Goal: Transaction & Acquisition: Purchase product/service

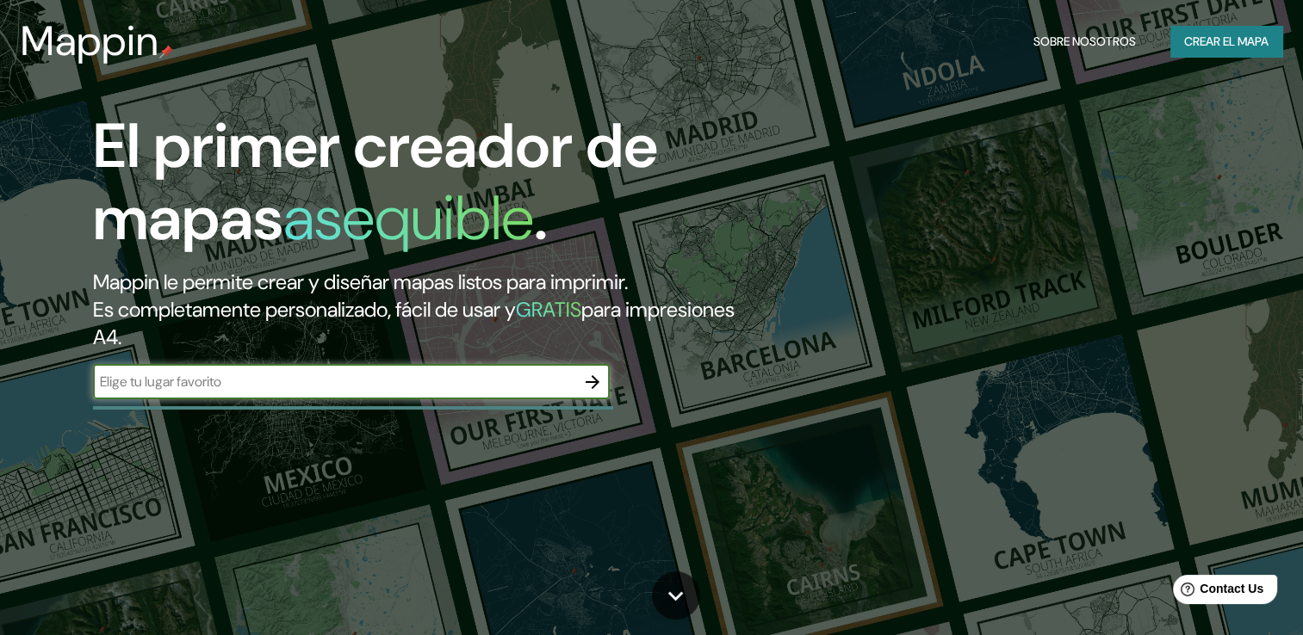
drag, startPoint x: 231, startPoint y: 389, endPoint x: 189, endPoint y: 382, distance: 41.9
click at [189, 382] on input "text" at bounding box center [334, 382] width 482 height 20
type input "México"
click at [588, 387] on icon "button" at bounding box center [592, 382] width 21 height 21
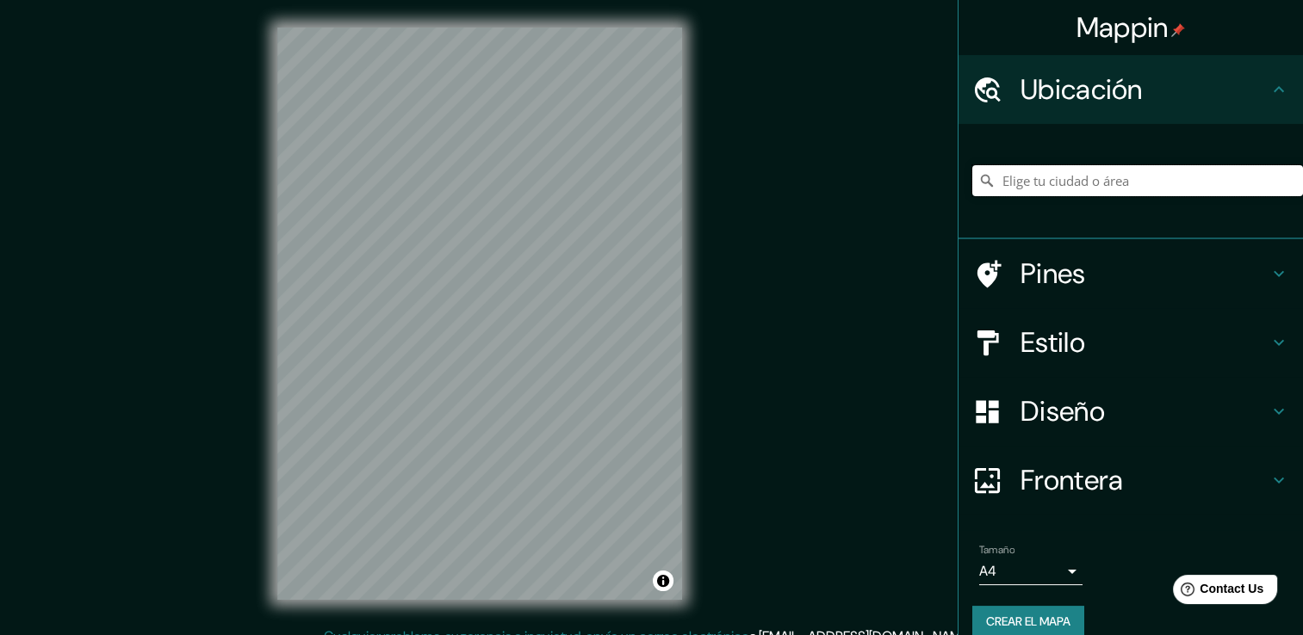
click at [1091, 184] on input "Elige tu ciudad o área" at bounding box center [1137, 180] width 331 height 31
type input "a"
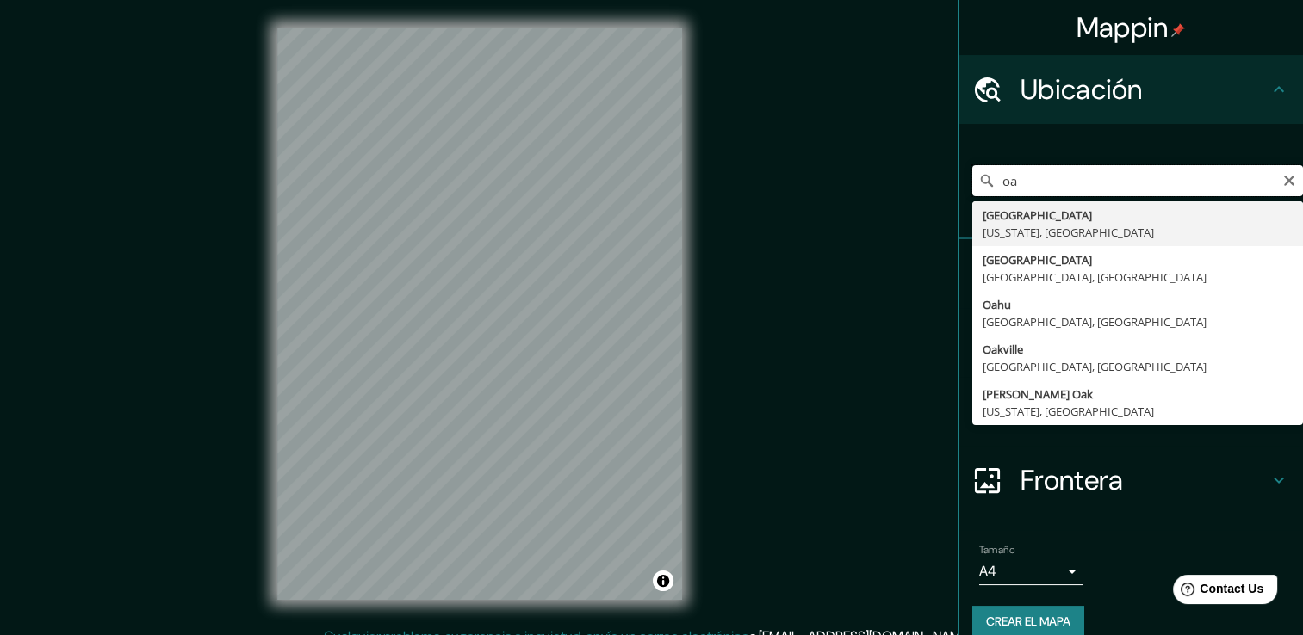
type input "o"
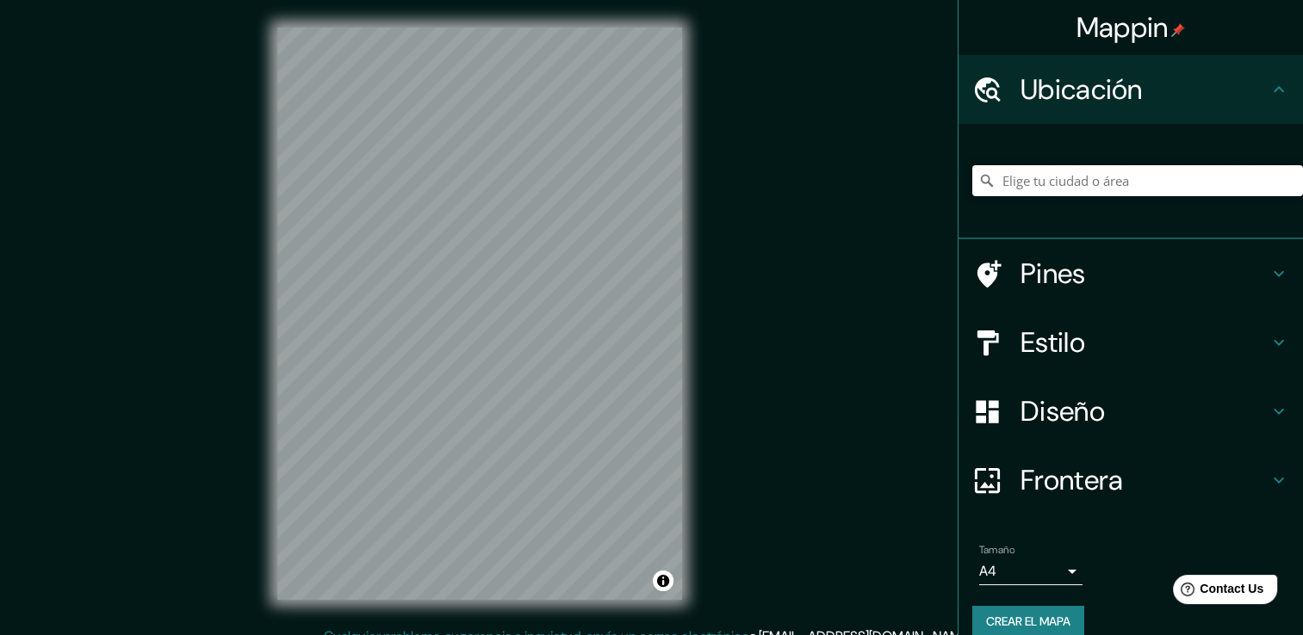
paste input "16.859408, -95.028993"
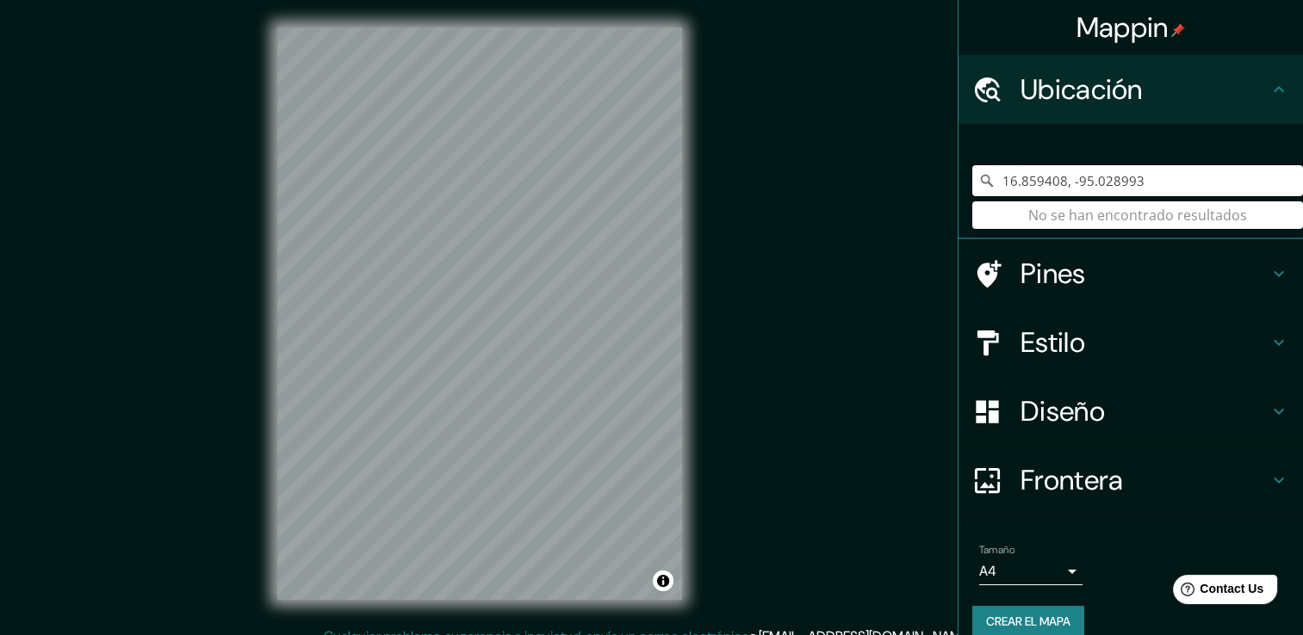
click at [1131, 181] on input "16.859408, -95.028993" at bounding box center [1137, 180] width 331 height 31
type input "1"
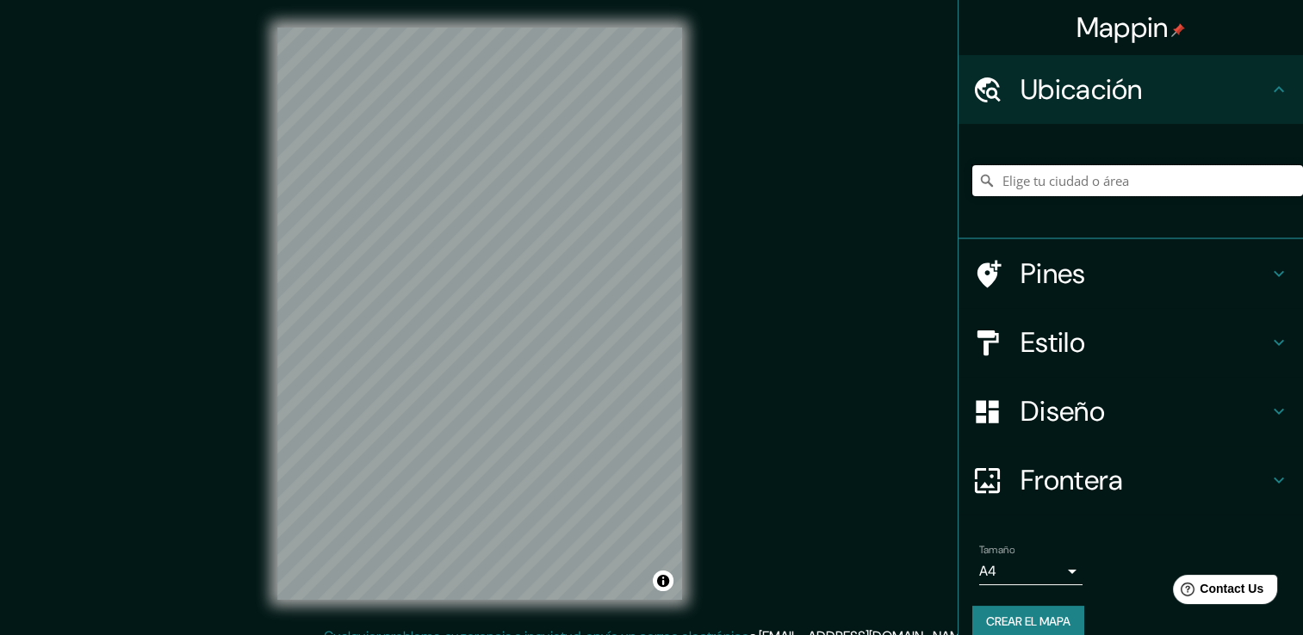
click at [1029, 173] on input "Elige tu ciudad o área" at bounding box center [1137, 180] width 331 height 31
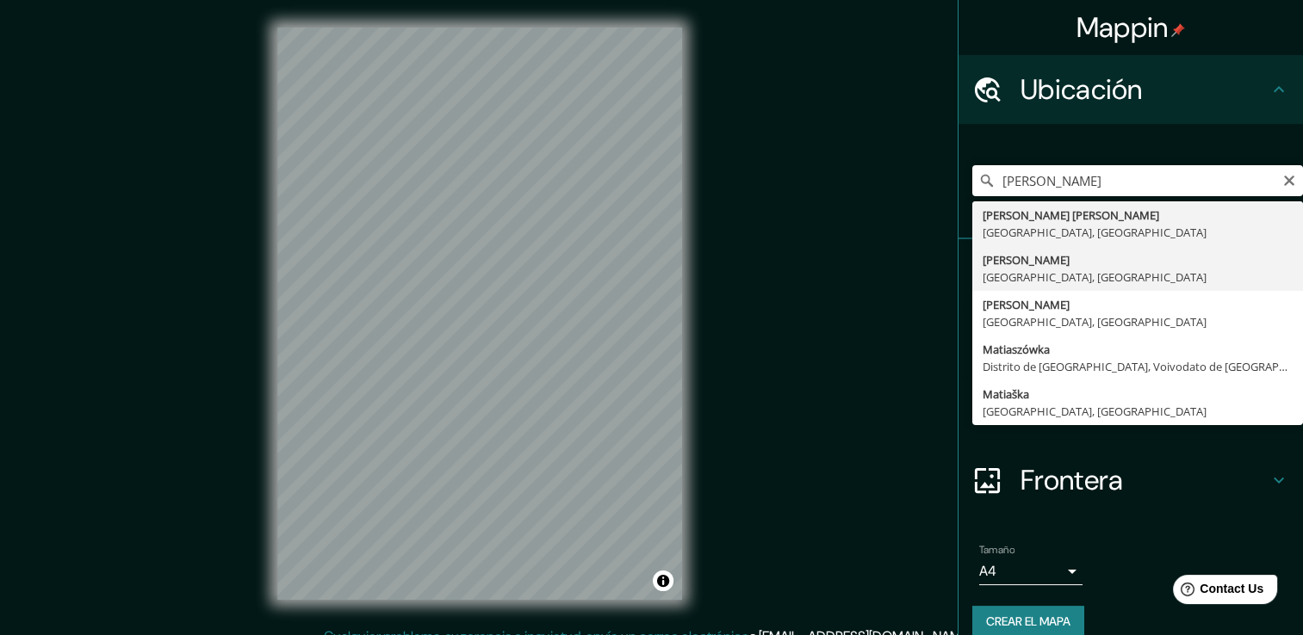
type input "[PERSON_NAME], [GEOGRAPHIC_DATA], [GEOGRAPHIC_DATA]"
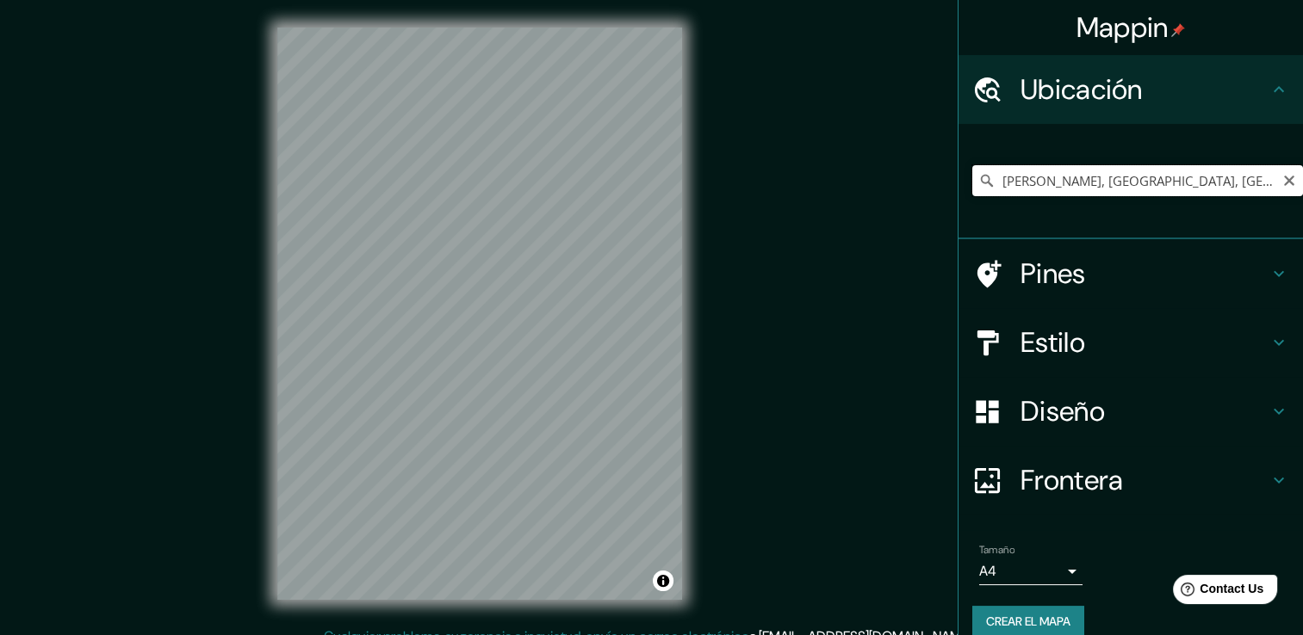
click at [1085, 174] on input "[PERSON_NAME], [GEOGRAPHIC_DATA], [GEOGRAPHIC_DATA]" at bounding box center [1137, 180] width 331 height 31
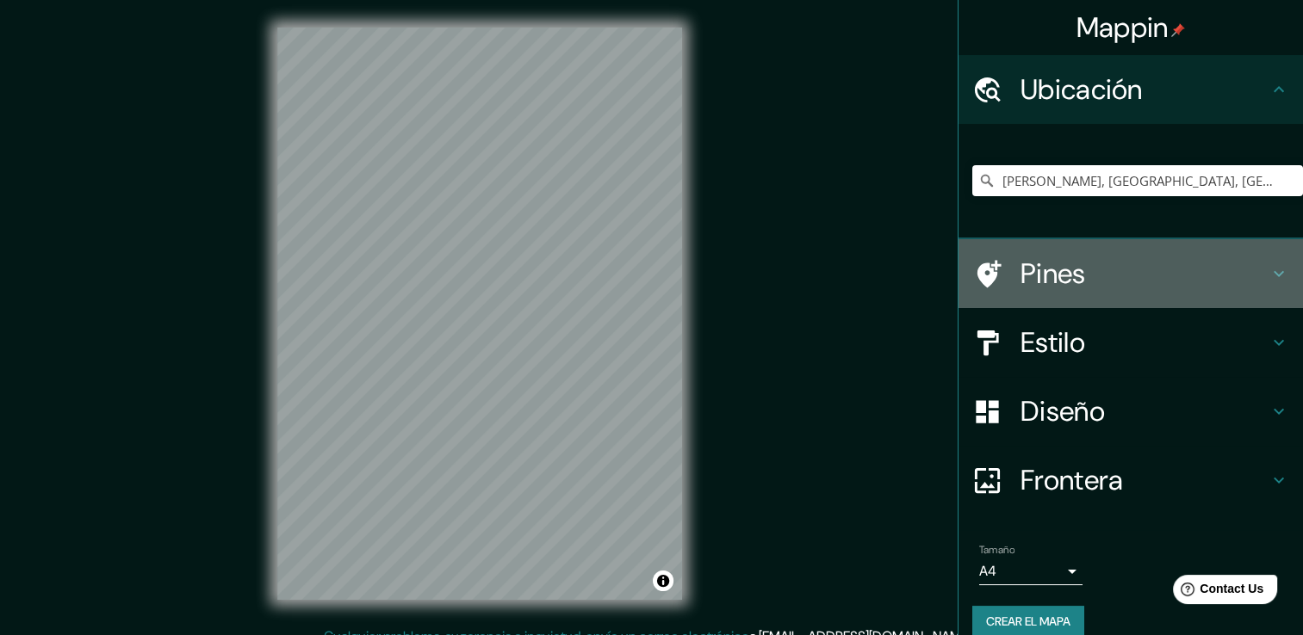
click at [1109, 274] on h4 "Pines" at bounding box center [1144, 274] width 248 height 34
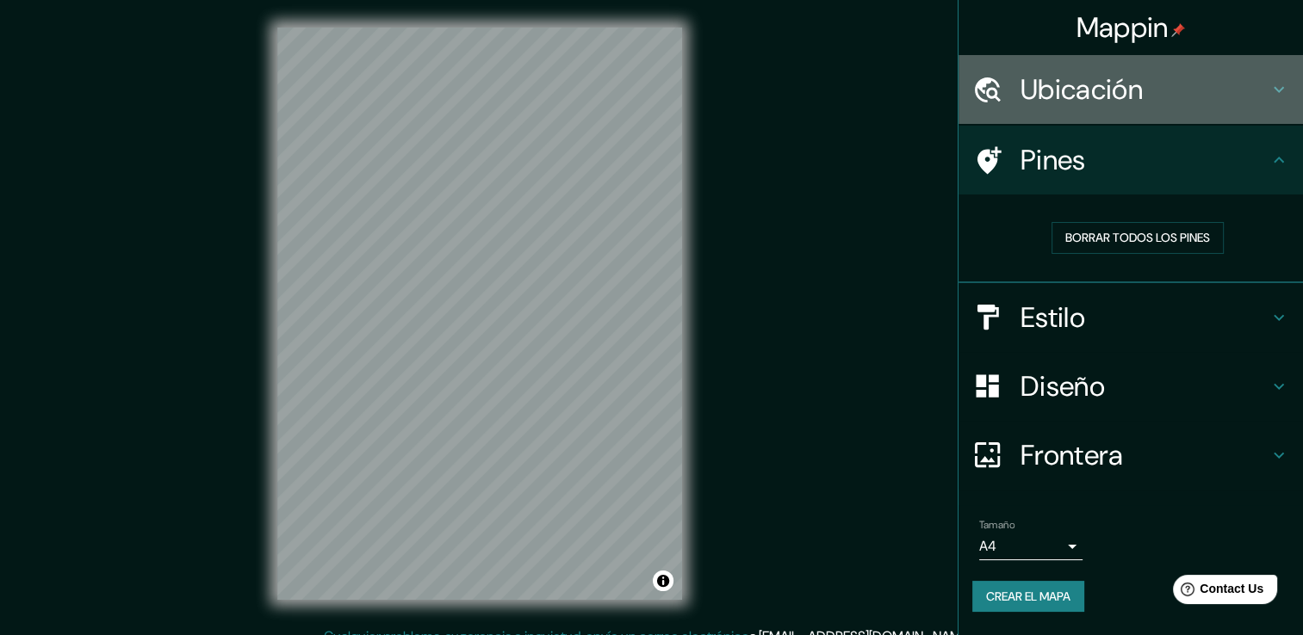
click at [1271, 99] on icon at bounding box center [1278, 89] width 21 height 21
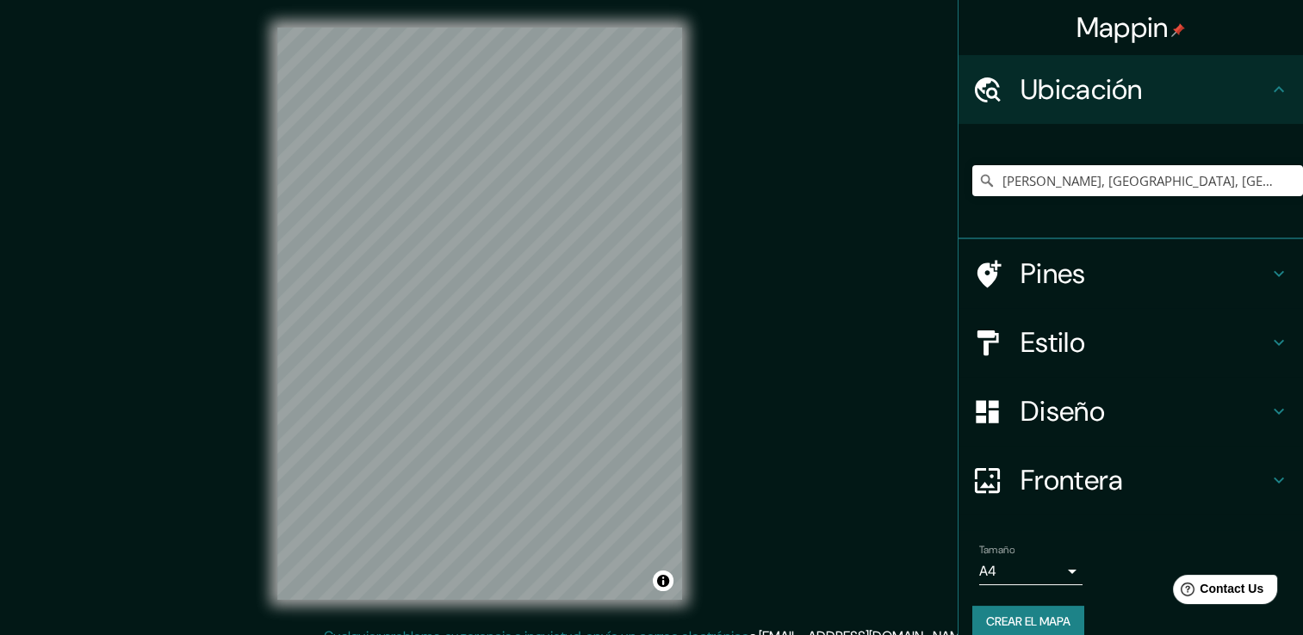
click at [1205, 250] on div "Pines" at bounding box center [1130, 273] width 344 height 69
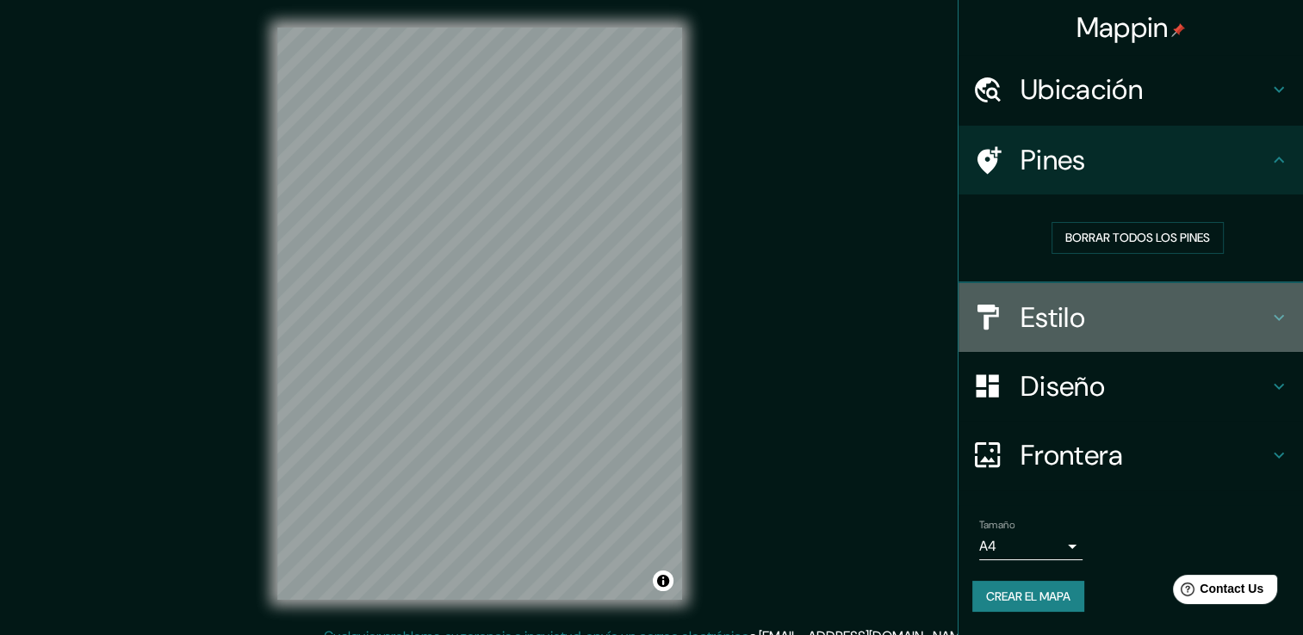
click at [1175, 306] on h4 "Estilo" at bounding box center [1144, 318] width 248 height 34
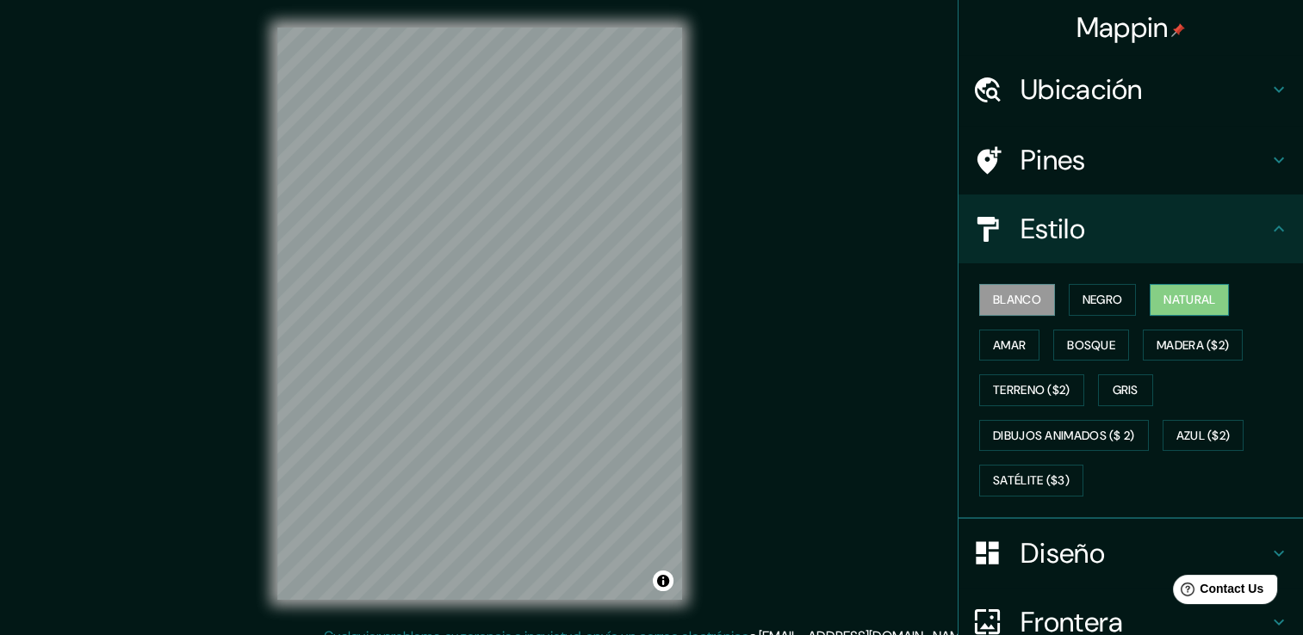
click at [1193, 305] on font "Natural" at bounding box center [1189, 300] width 52 height 22
click at [1177, 336] on font "Madera ($2)" at bounding box center [1192, 346] width 72 height 22
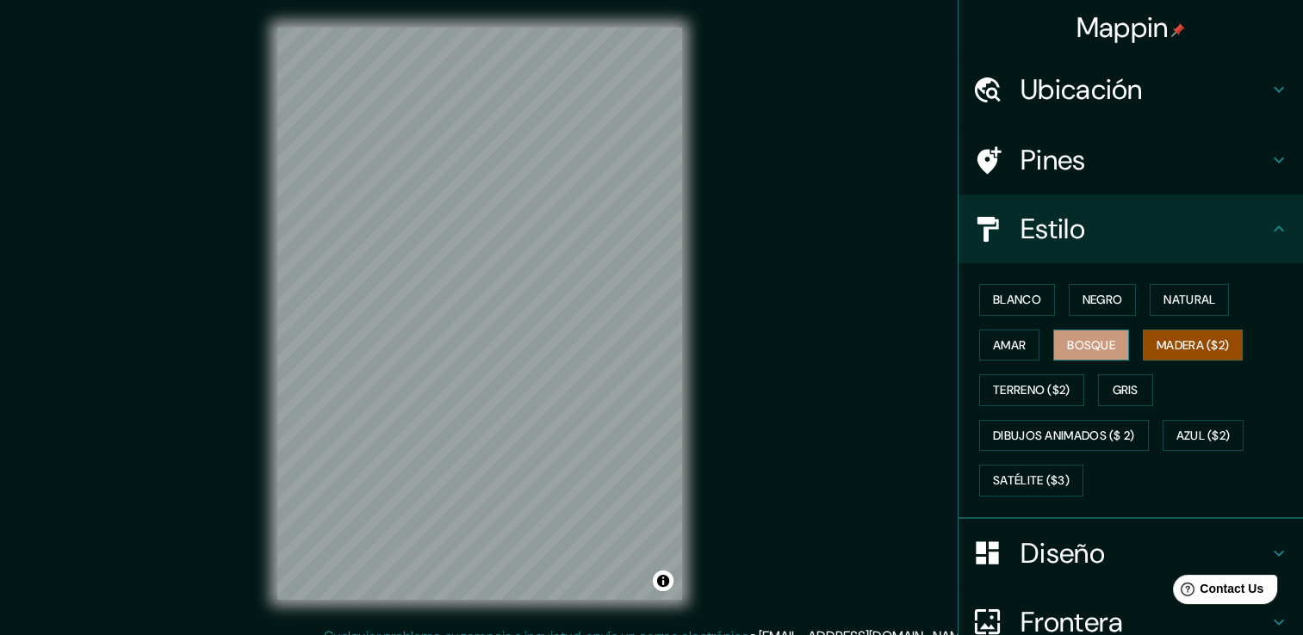
click at [1068, 349] on font "Bosque" at bounding box center [1091, 346] width 48 height 22
click at [993, 350] on font "Amar" at bounding box center [1009, 346] width 33 height 22
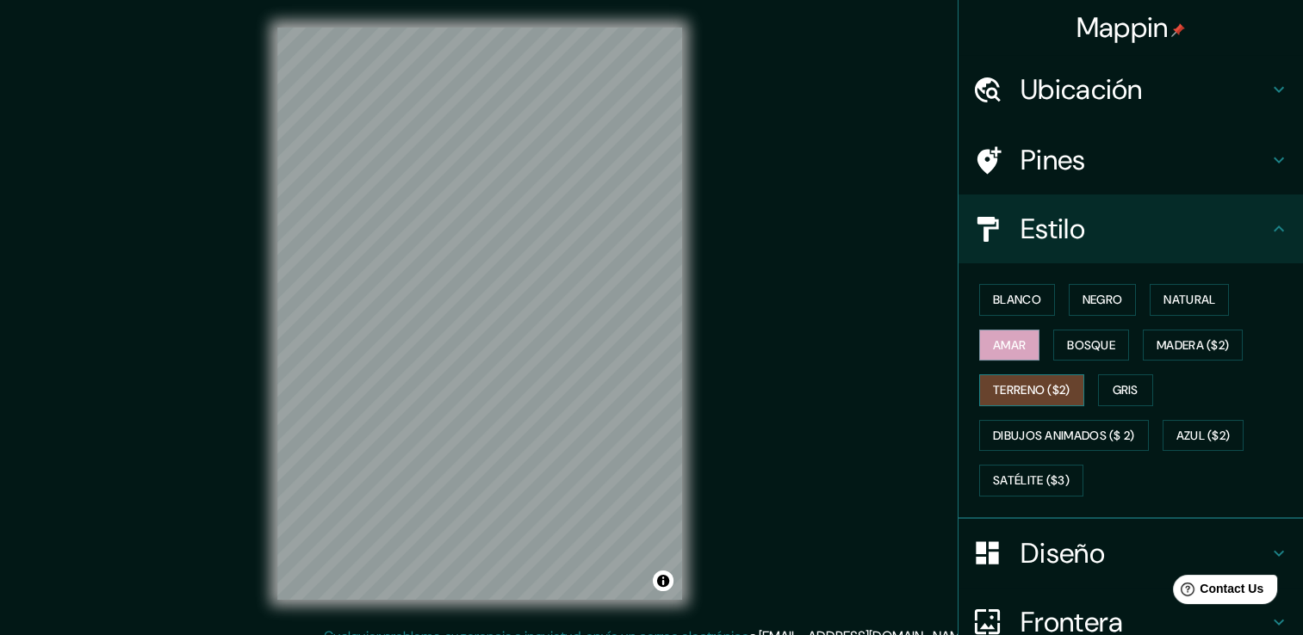
click at [1007, 400] on button "Terreno ($2)" at bounding box center [1031, 391] width 105 height 32
click at [1112, 385] on font "Gris" at bounding box center [1125, 391] width 26 height 22
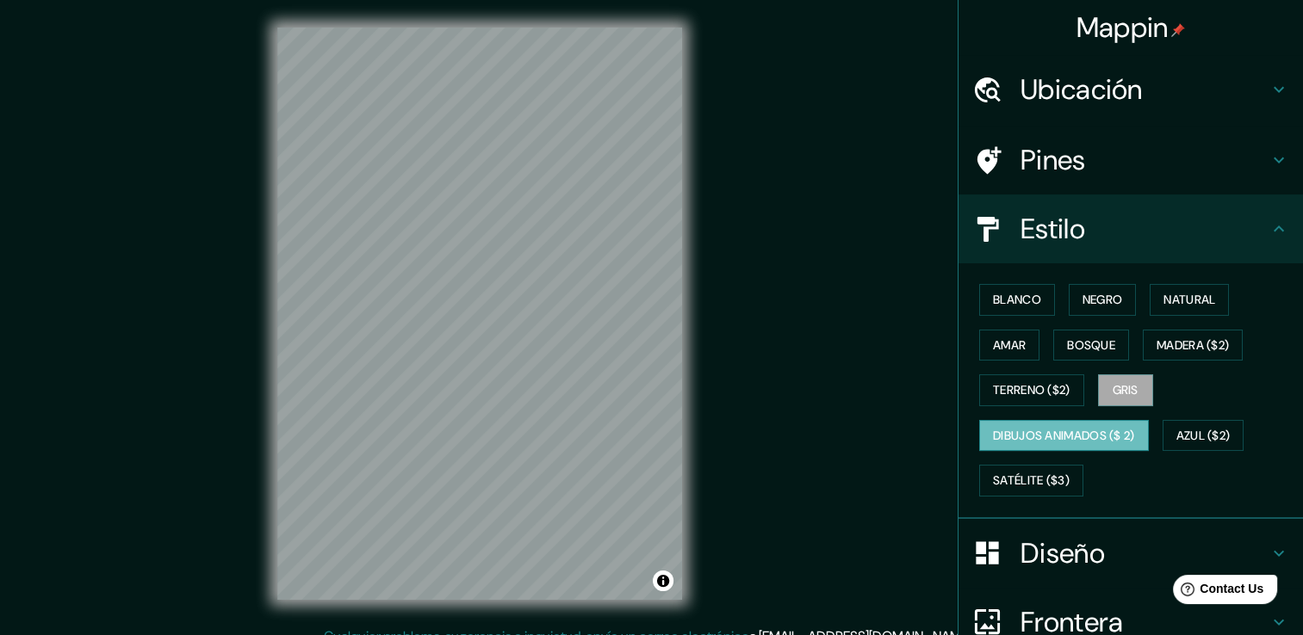
click at [1070, 435] on font "Dibujos animados ($ 2)" at bounding box center [1064, 436] width 142 height 22
click at [1176, 433] on font "Azul ($2)" at bounding box center [1203, 436] width 54 height 22
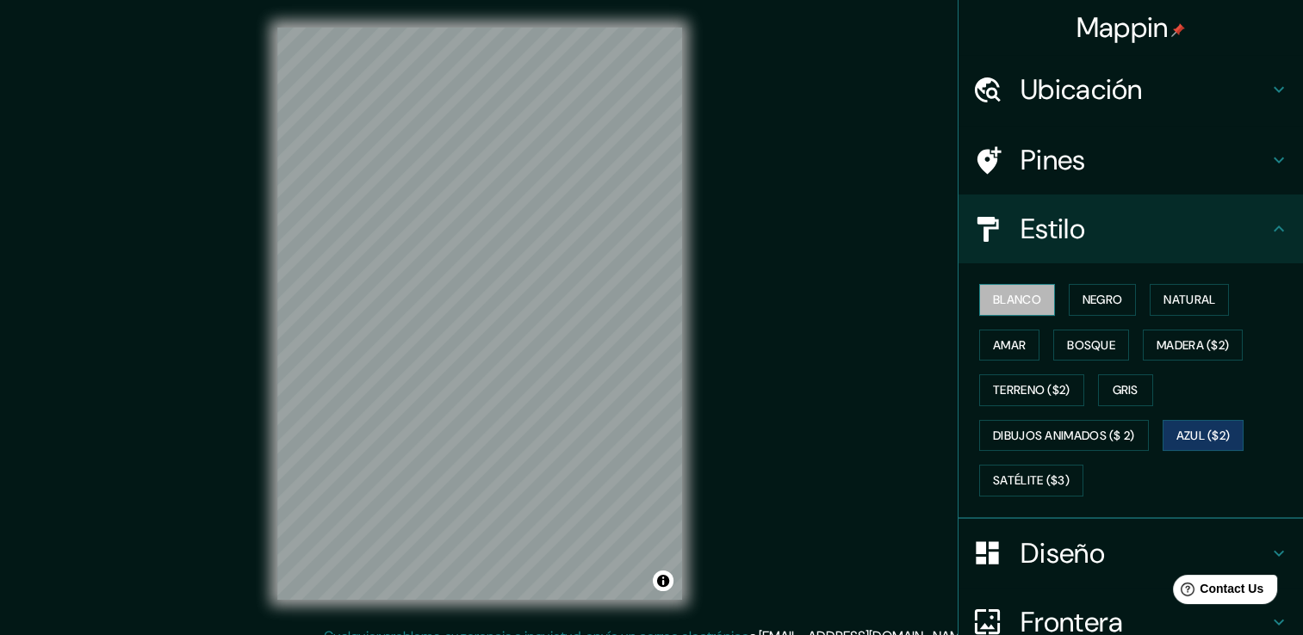
click at [1016, 296] on font "Blanco" at bounding box center [1017, 300] width 48 height 22
click at [1088, 344] on font "Bosque" at bounding box center [1091, 346] width 48 height 22
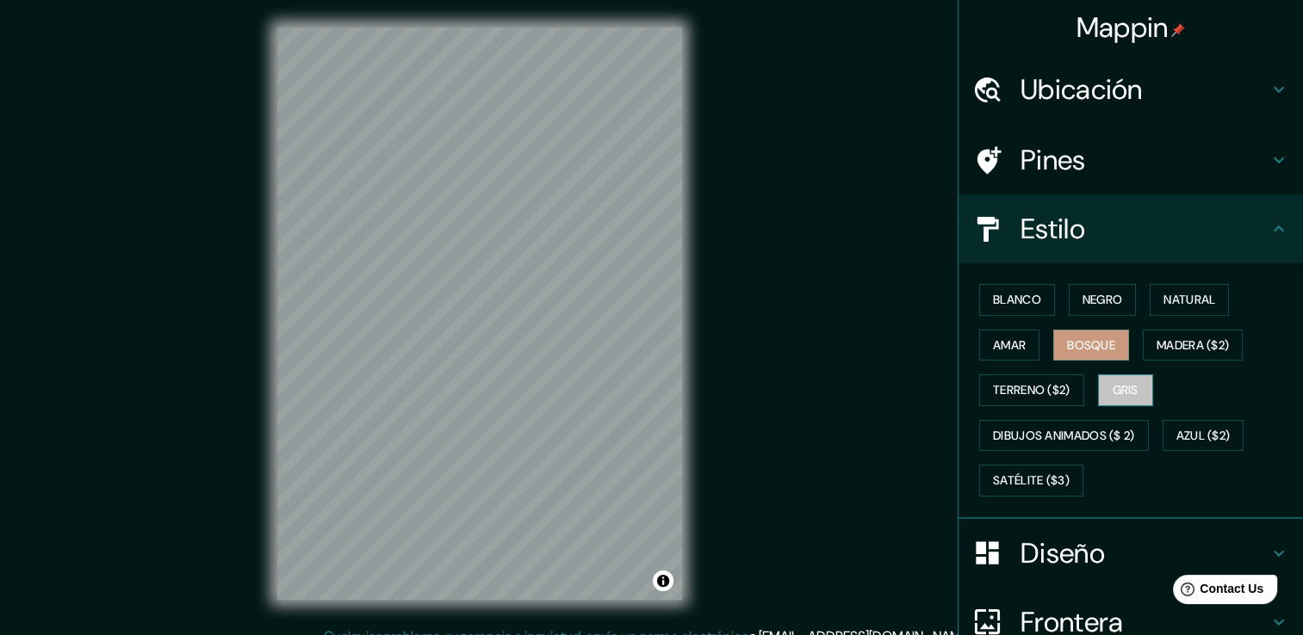
click at [1128, 382] on font "Gris" at bounding box center [1125, 391] width 26 height 22
click at [1023, 352] on button "Amar" at bounding box center [1009, 346] width 60 height 32
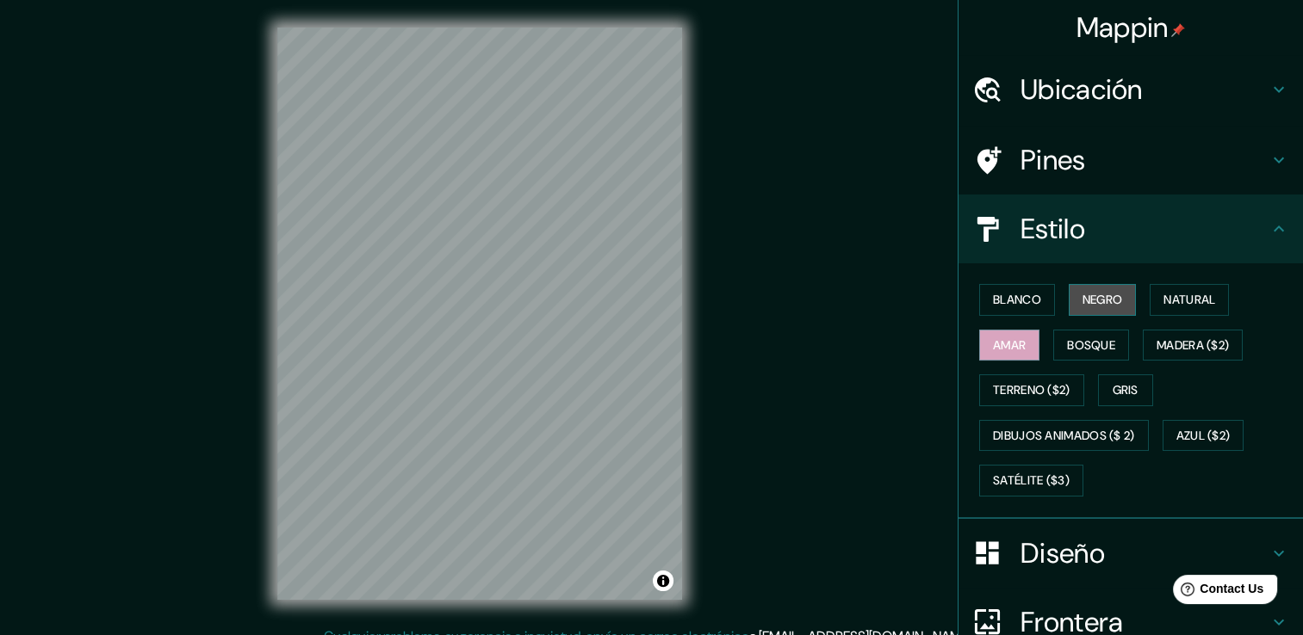
click at [1069, 291] on button "Negro" at bounding box center [1103, 300] width 68 height 32
click at [1026, 308] on font "Blanco" at bounding box center [1017, 300] width 48 height 22
click at [1140, 539] on h4 "Diseño" at bounding box center [1144, 553] width 248 height 34
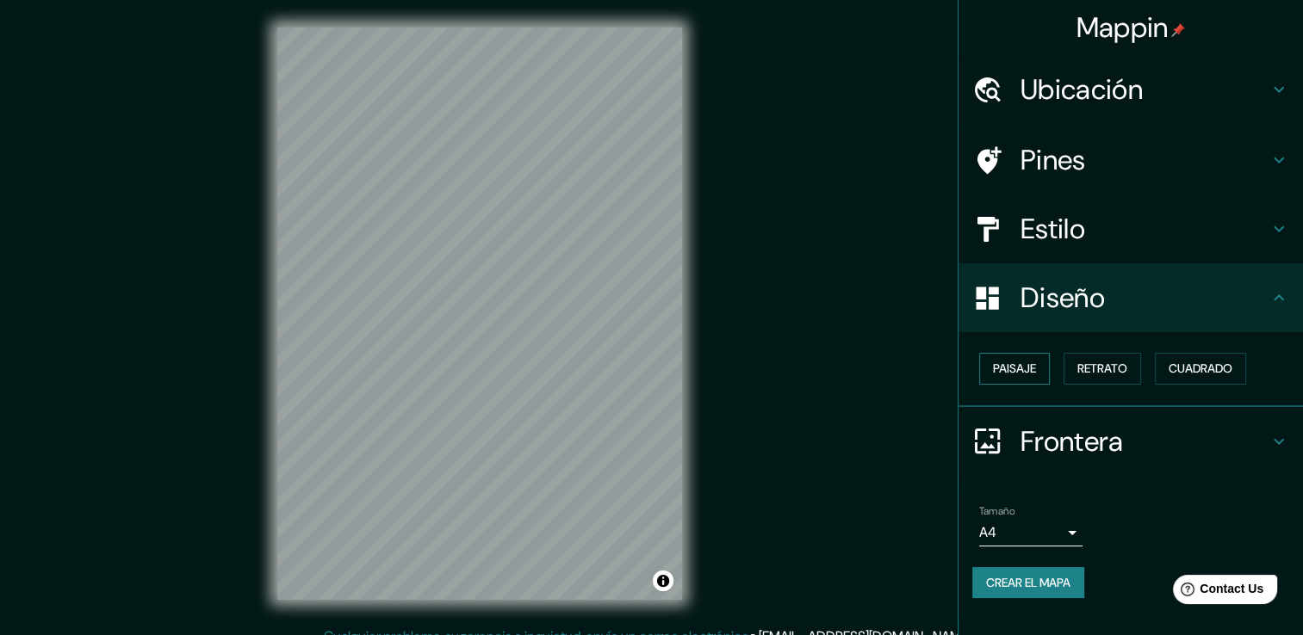
click at [1038, 363] on button "Paisaje" at bounding box center [1014, 369] width 71 height 32
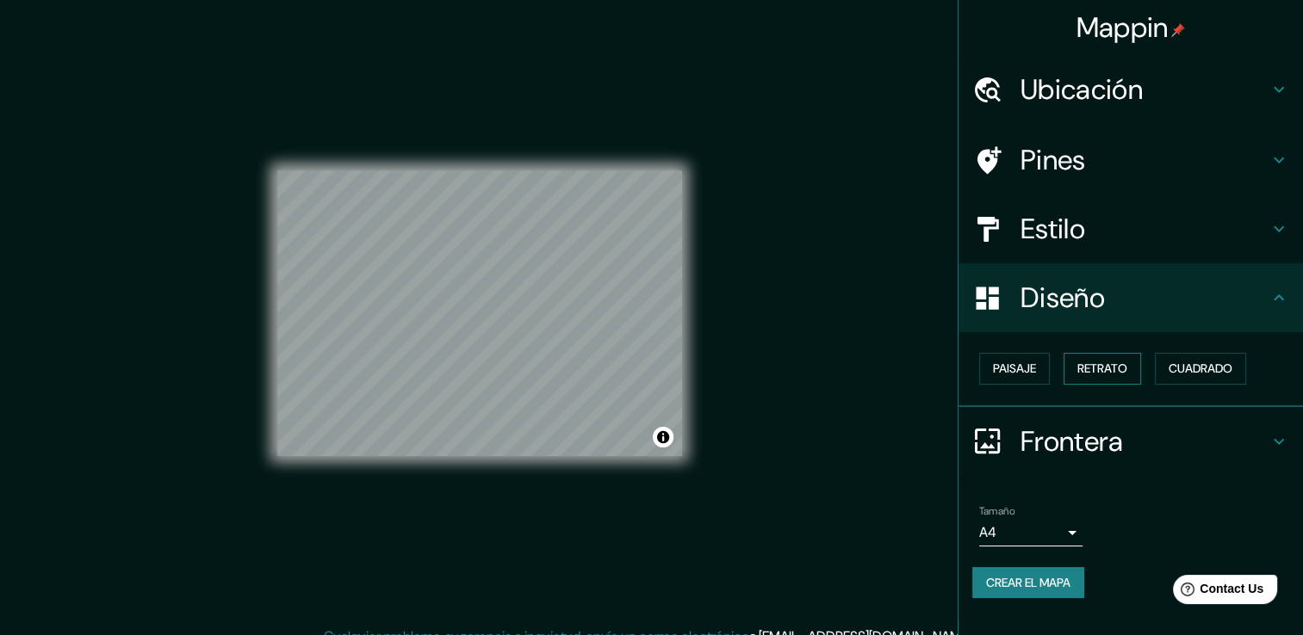
click at [1088, 380] on button "Retrato" at bounding box center [1101, 369] width 77 height 32
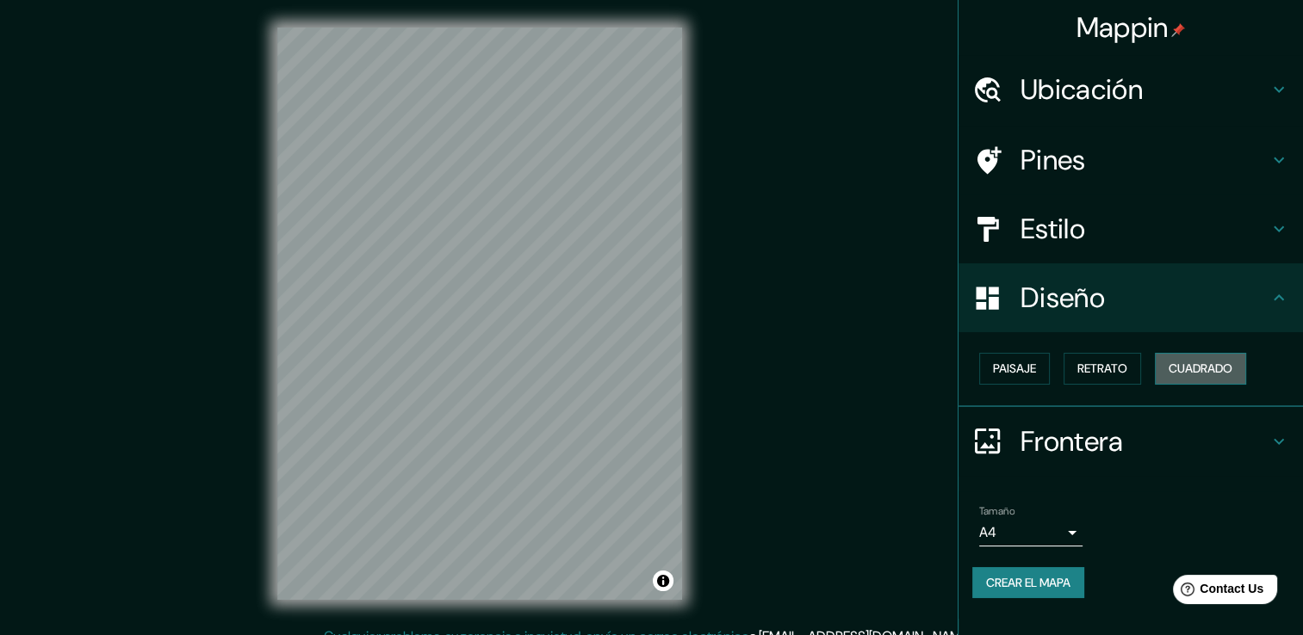
click at [1185, 369] on font "Cuadrado" at bounding box center [1200, 369] width 64 height 22
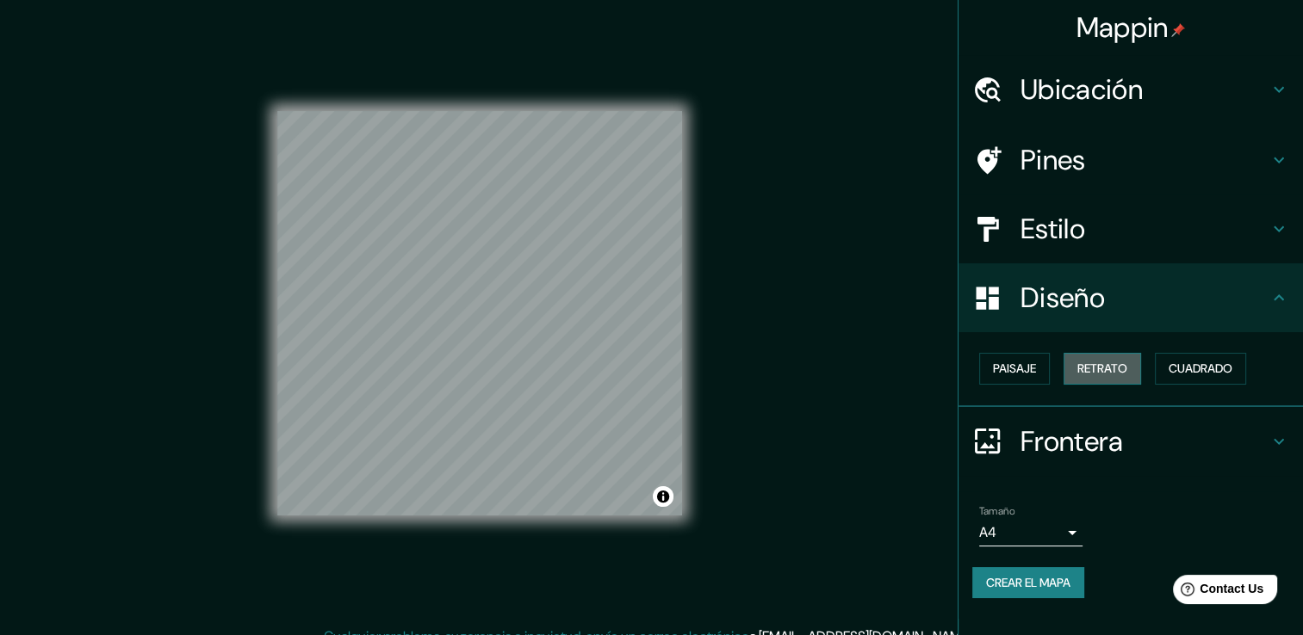
click at [1085, 370] on font "Retrato" at bounding box center [1102, 369] width 50 height 22
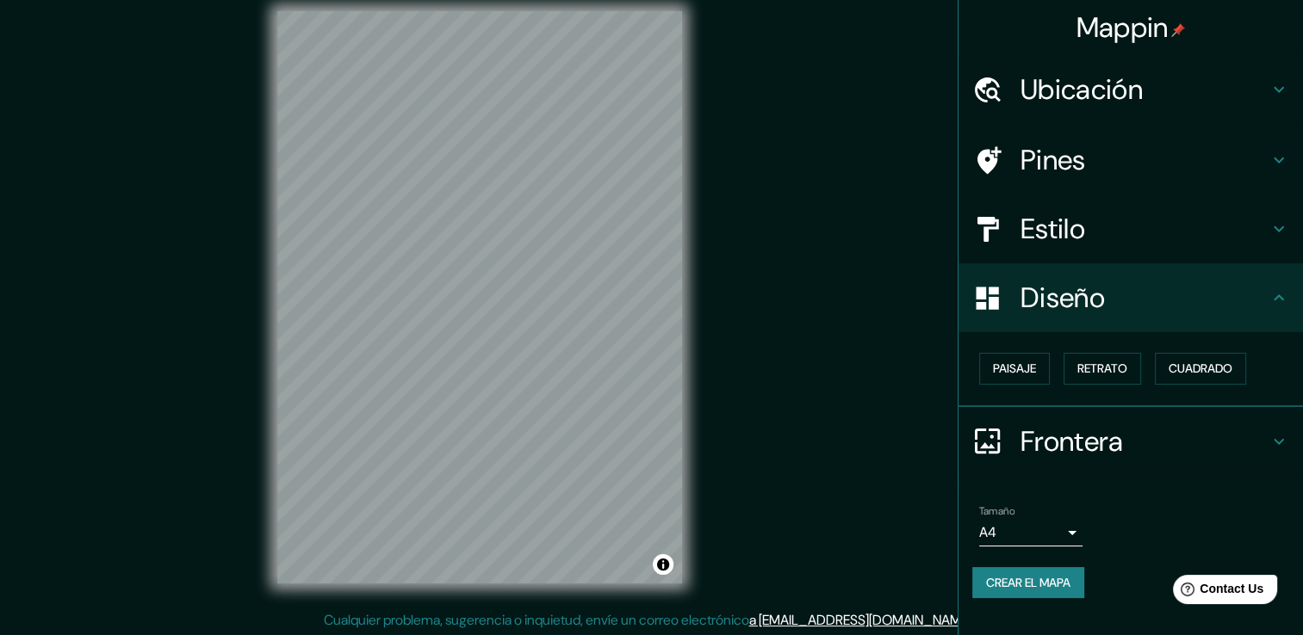
scroll to position [19, 0]
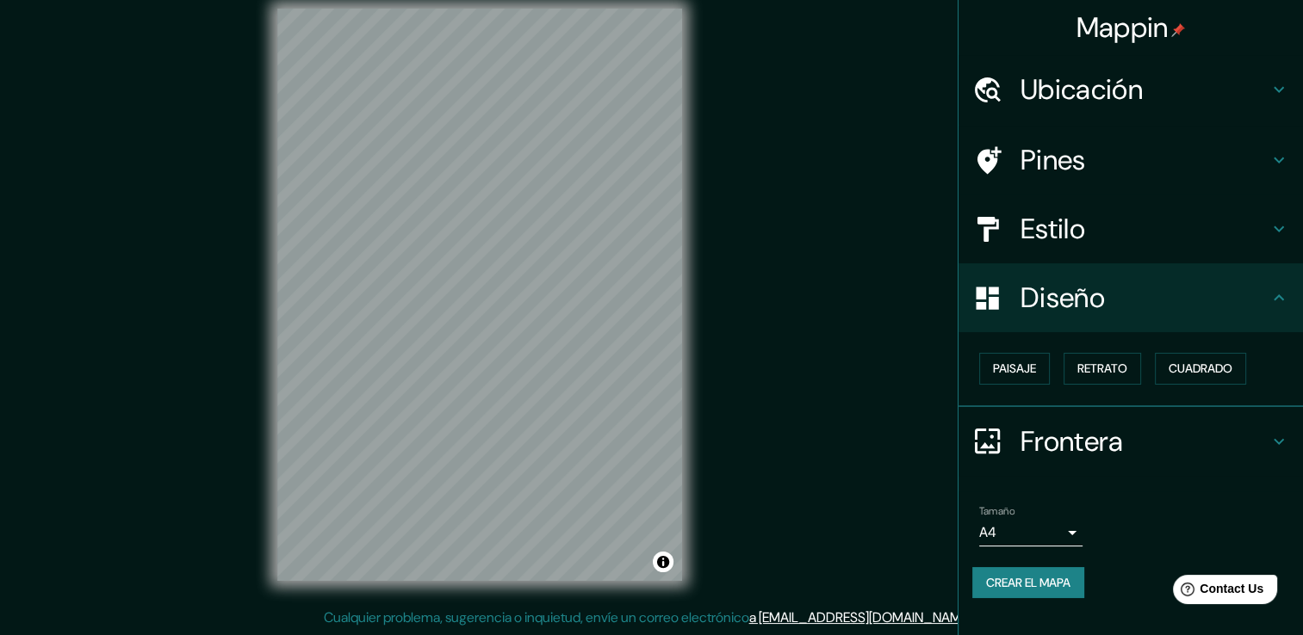
click at [1069, 431] on h4 "Frontera" at bounding box center [1144, 441] width 248 height 34
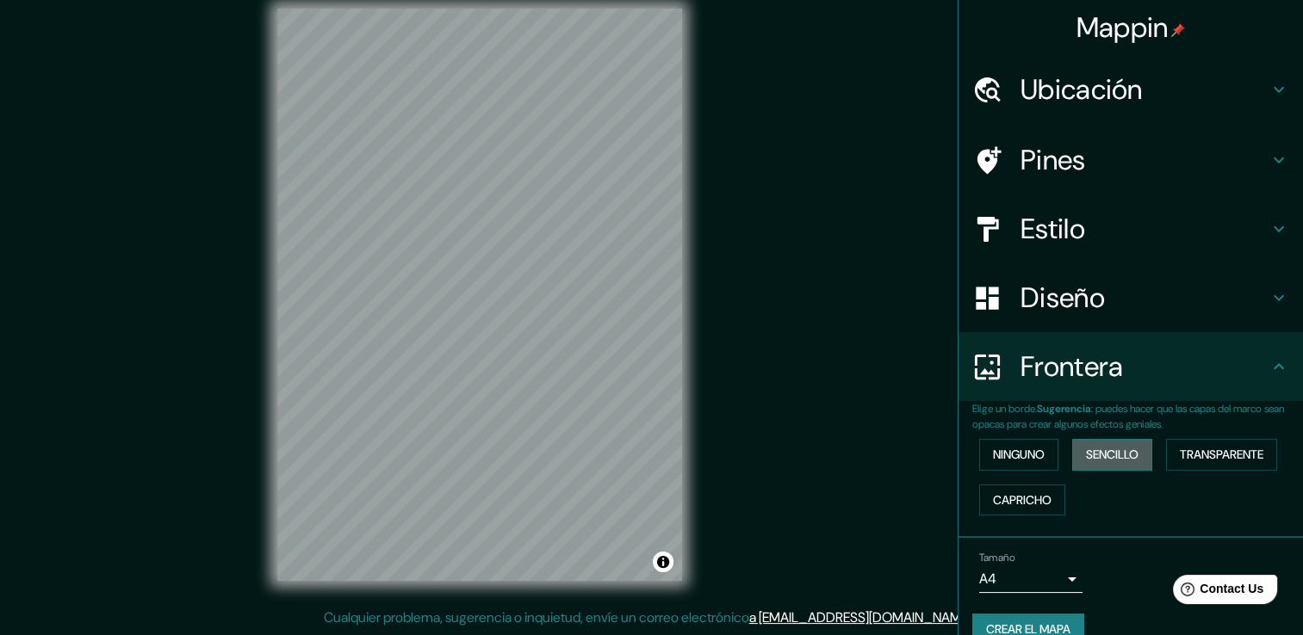
click at [1131, 456] on button "Sencillo" at bounding box center [1112, 455] width 80 height 32
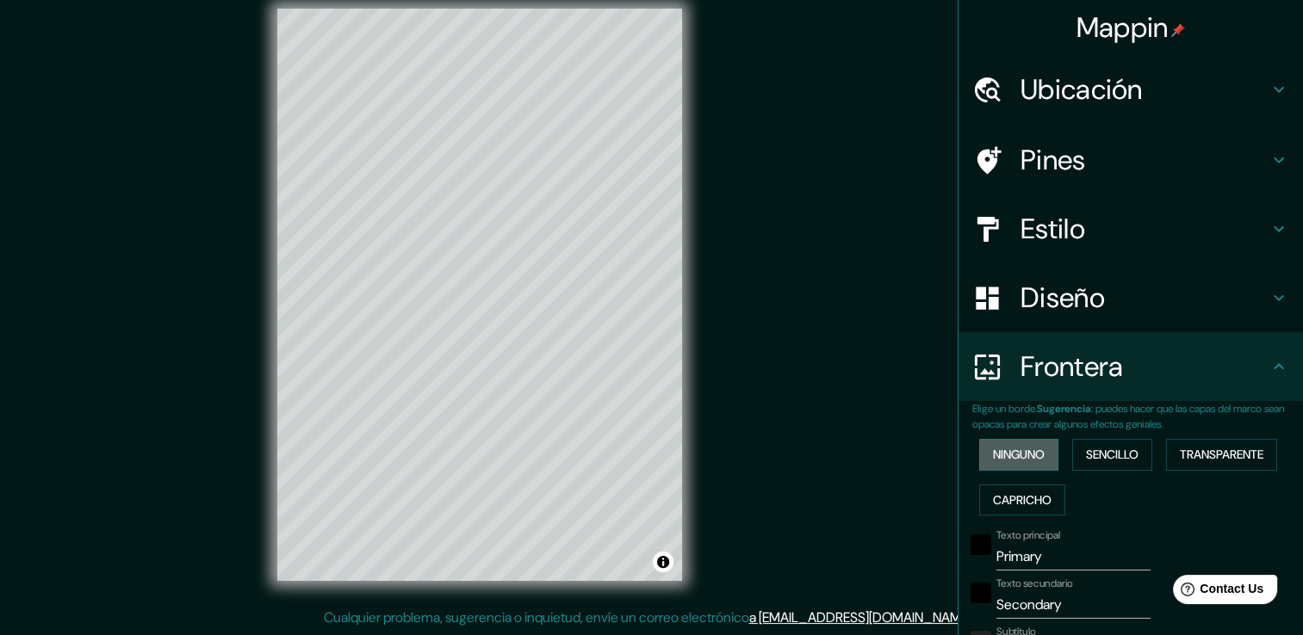
click at [1033, 452] on font "Ninguno" at bounding box center [1019, 455] width 52 height 22
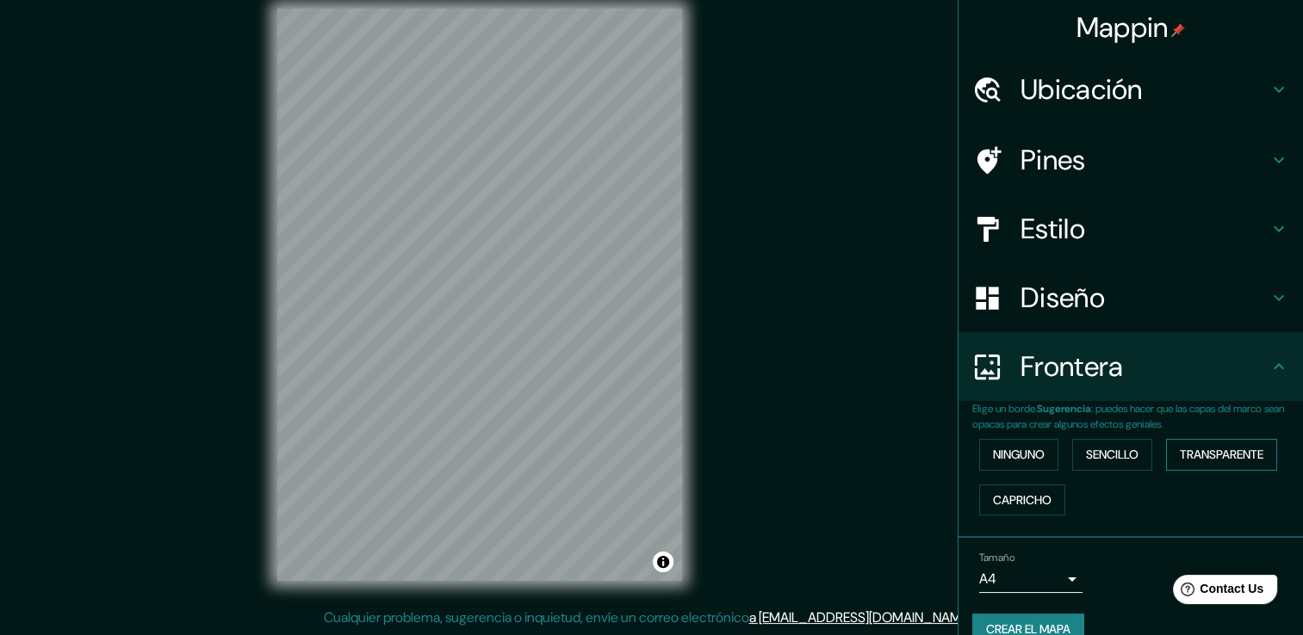
click at [1192, 463] on font "Transparente" at bounding box center [1222, 455] width 84 height 22
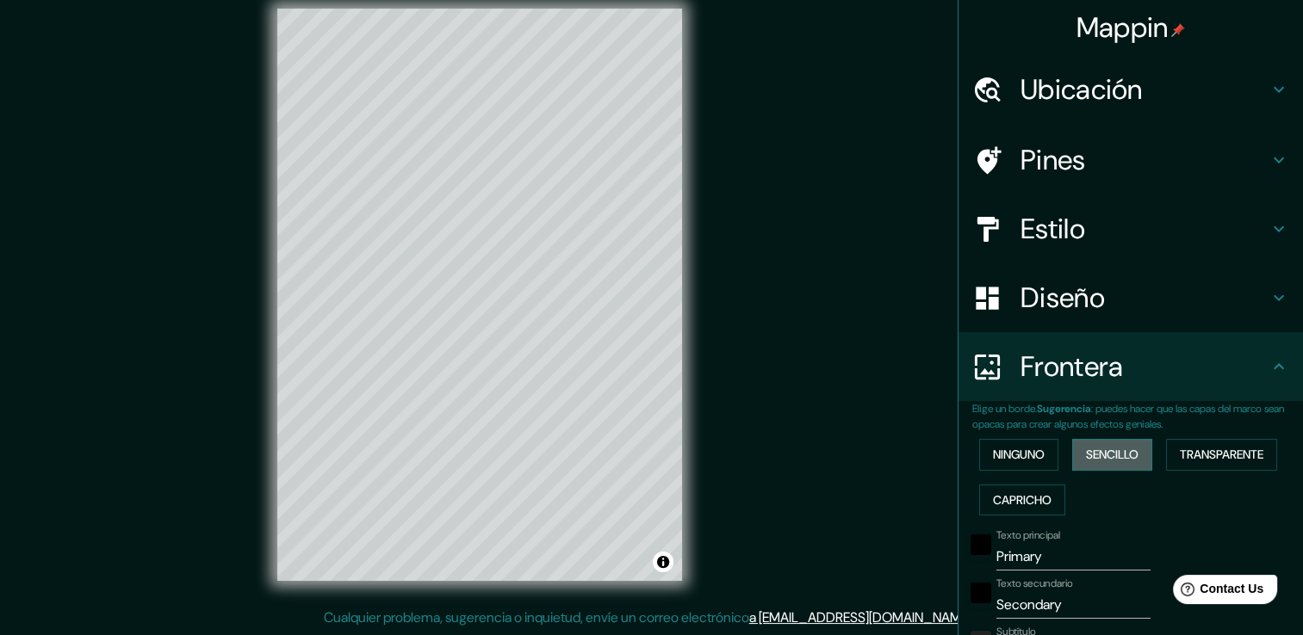
click at [1117, 467] on button "Sencillo" at bounding box center [1112, 455] width 80 height 32
click at [1013, 463] on font "Ninguno" at bounding box center [1019, 455] width 52 height 22
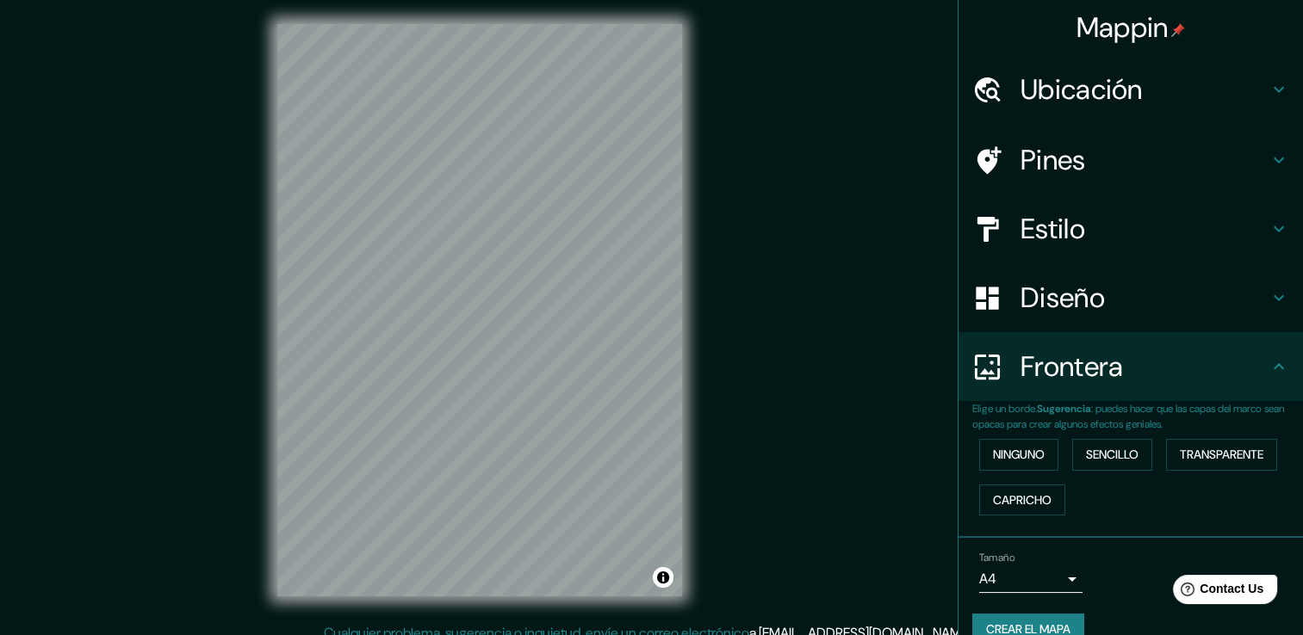
scroll to position [0, 0]
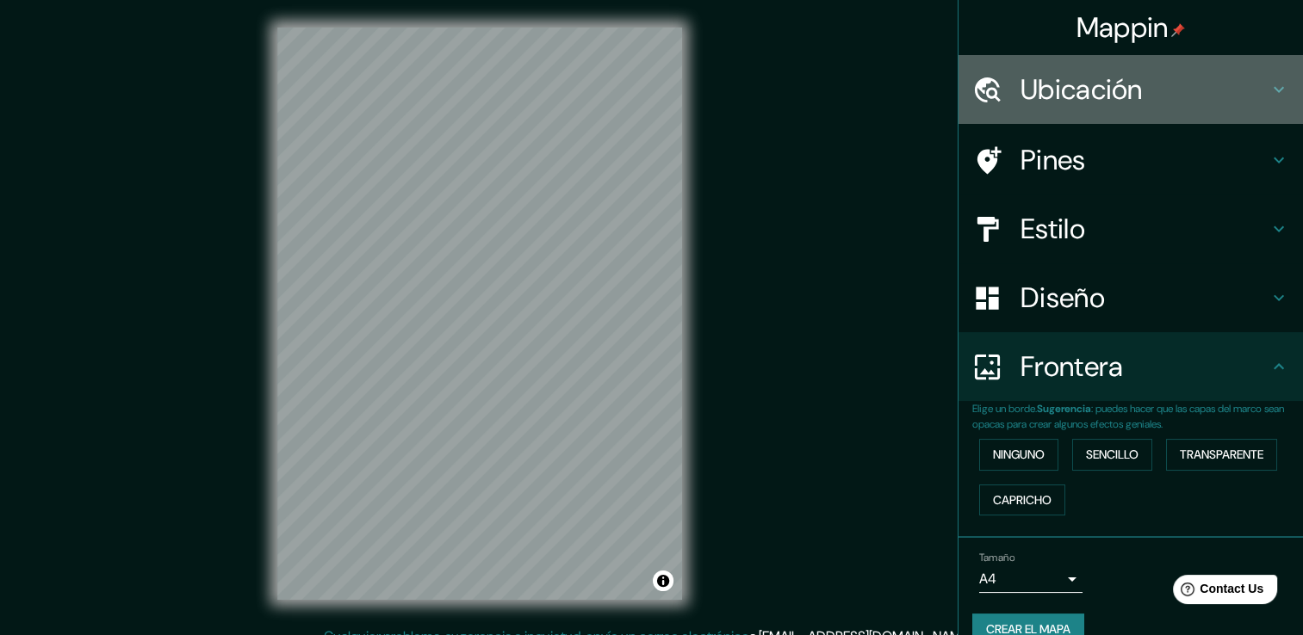
click at [1188, 99] on h4 "Ubicación" at bounding box center [1144, 89] width 248 height 34
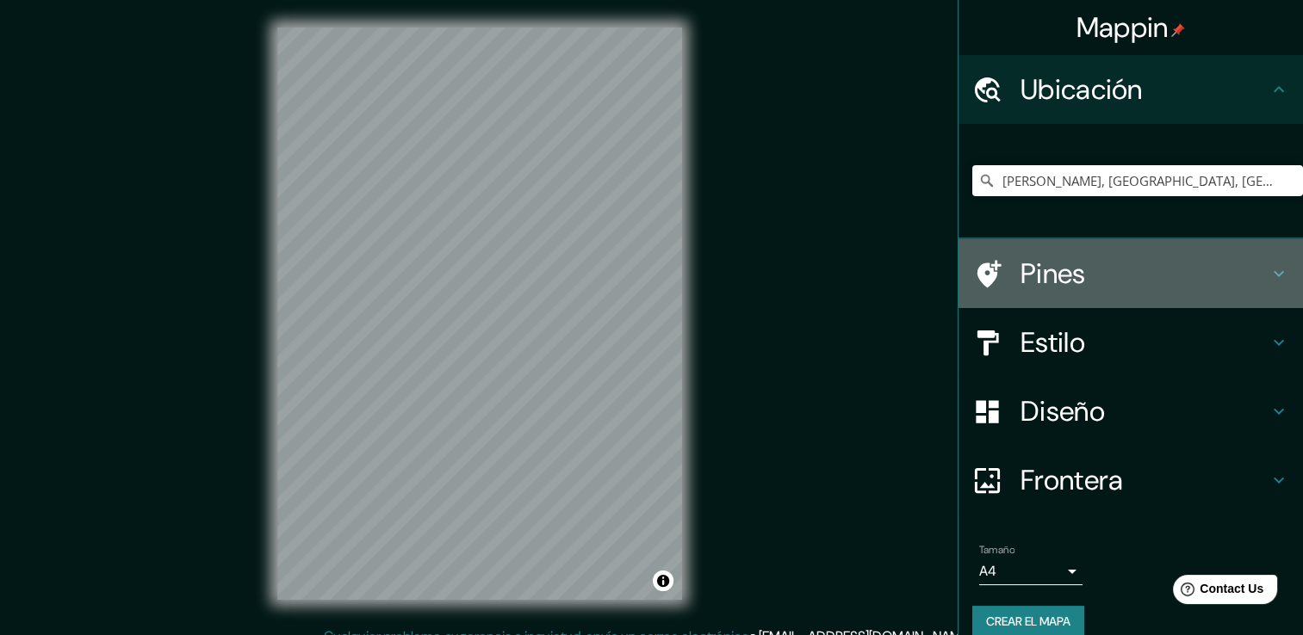
click at [1063, 281] on h4 "Pines" at bounding box center [1144, 274] width 248 height 34
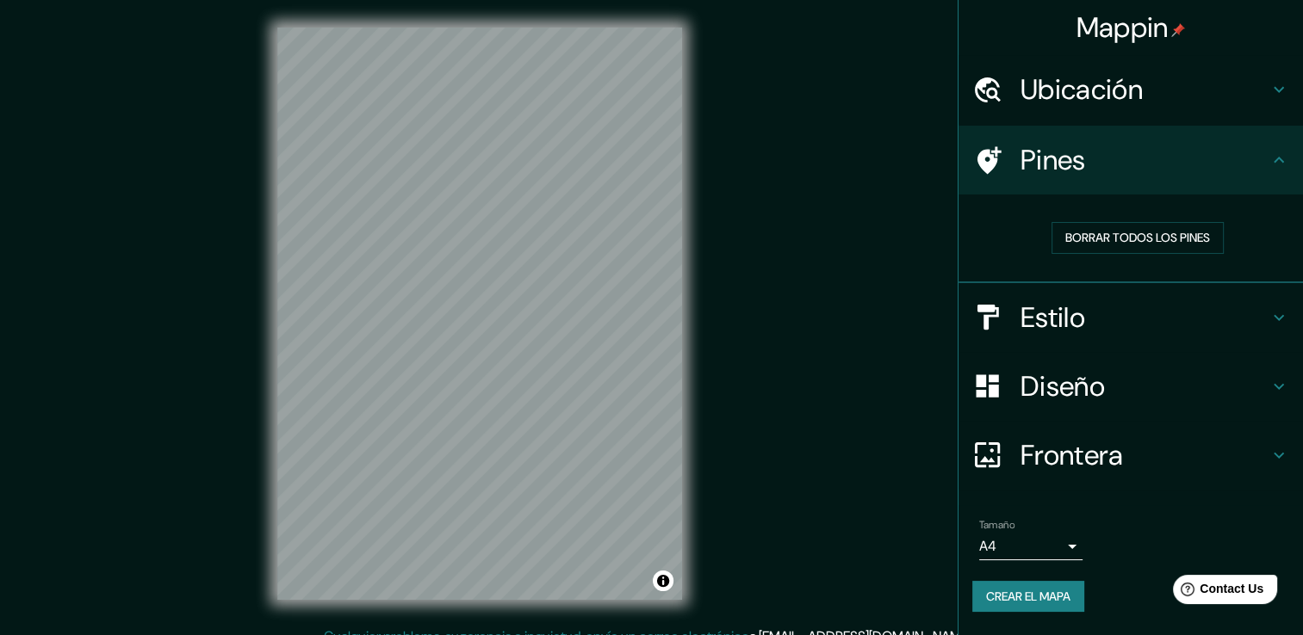
click at [1108, 158] on h4 "Pines" at bounding box center [1144, 160] width 248 height 34
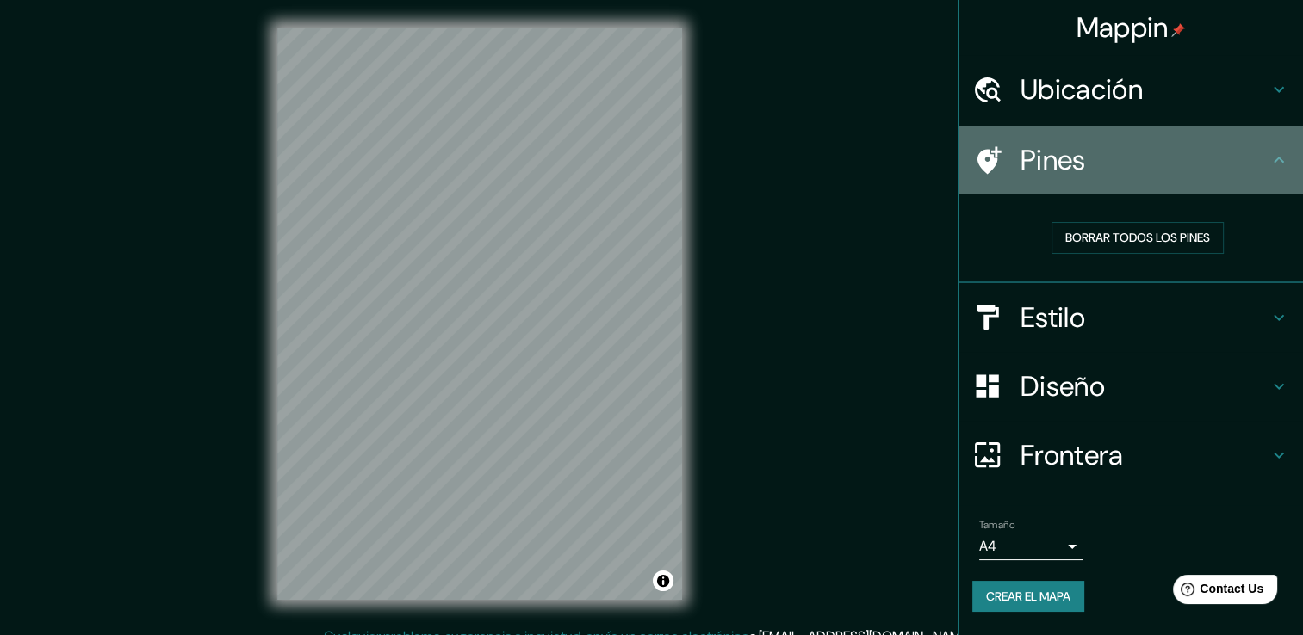
click at [988, 152] on icon at bounding box center [989, 160] width 24 height 28
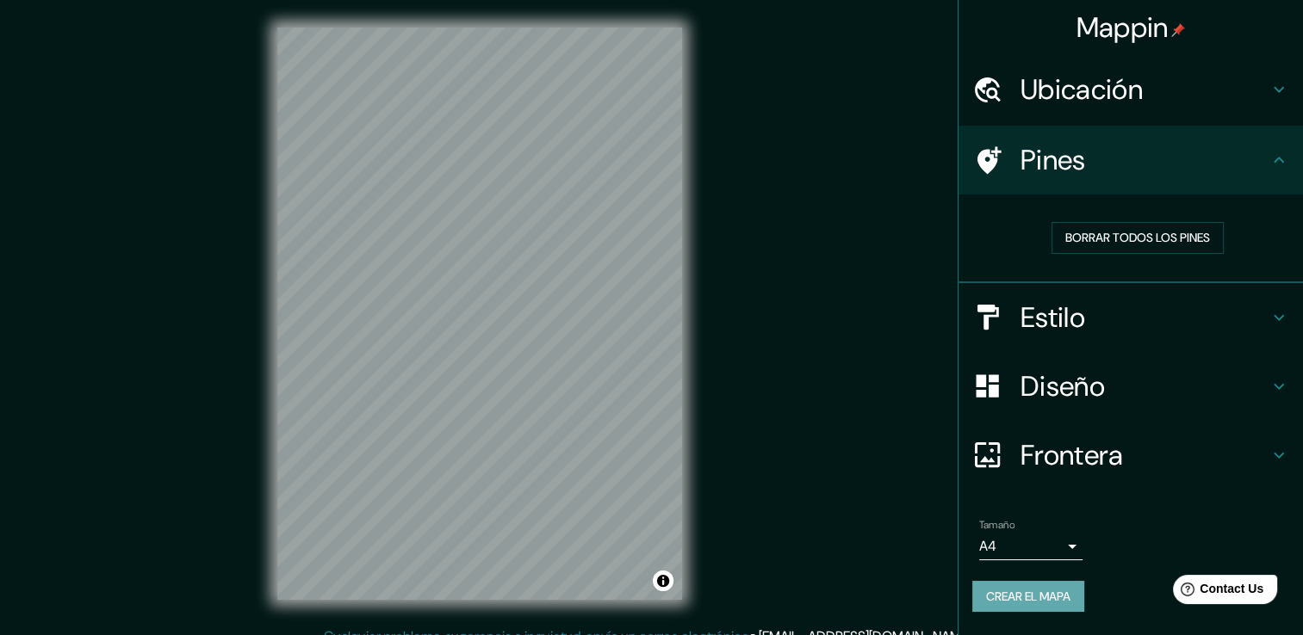
click at [1027, 601] on font "Crear el mapa" at bounding box center [1028, 597] width 84 height 22
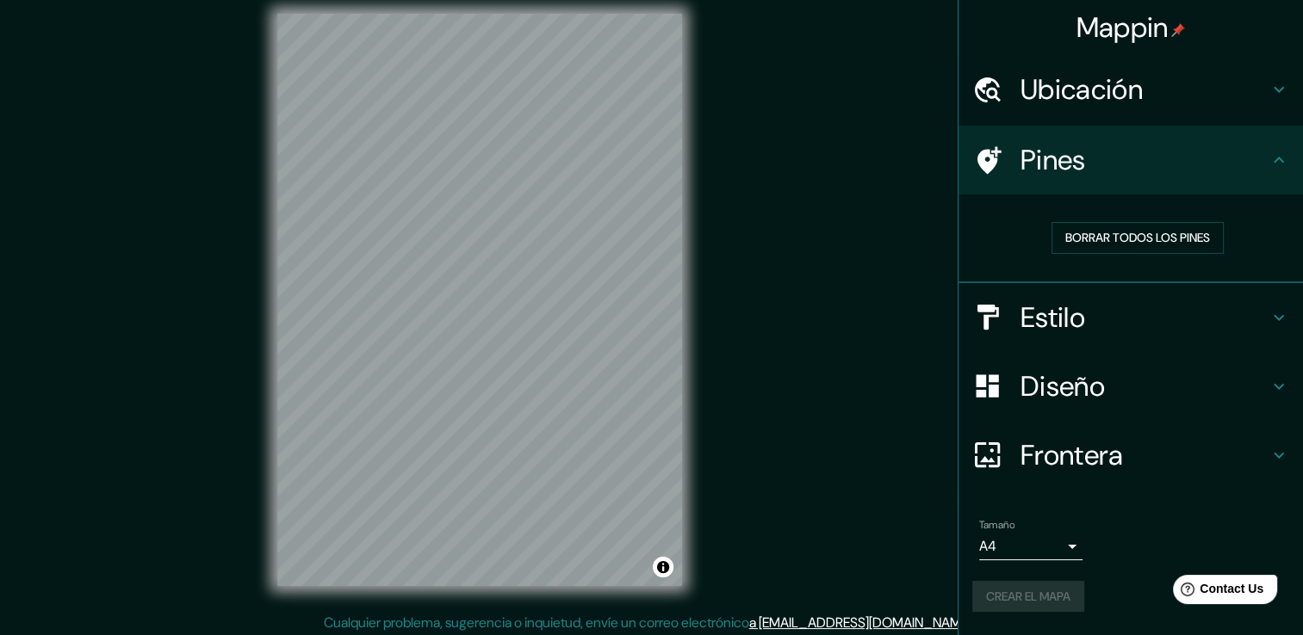
scroll to position [19, 0]
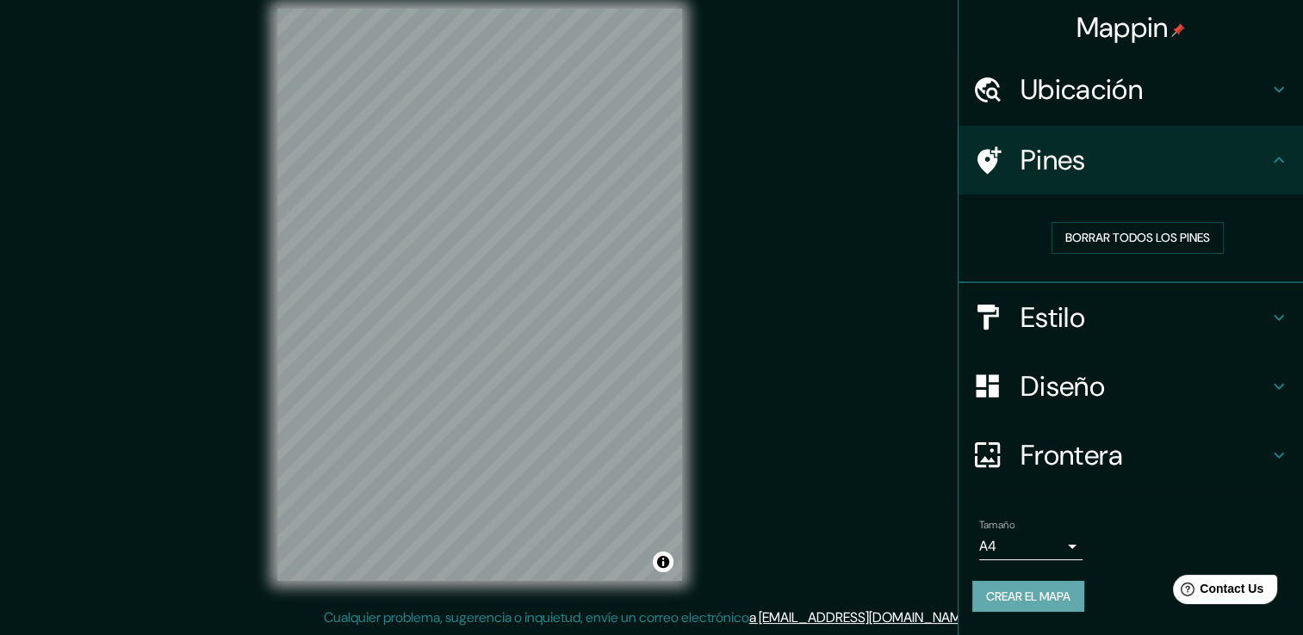
click at [1023, 601] on font "Crear el mapa" at bounding box center [1028, 597] width 84 height 22
click at [1110, 86] on h4 "Ubicación" at bounding box center [1144, 89] width 248 height 34
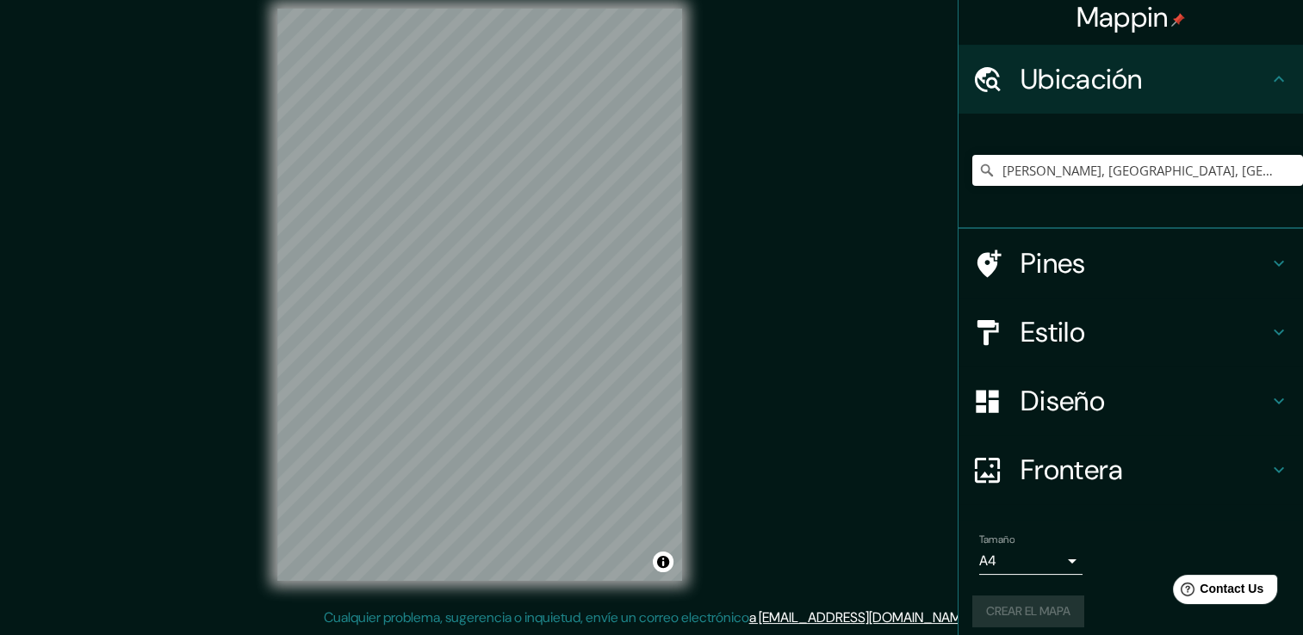
scroll to position [22, 0]
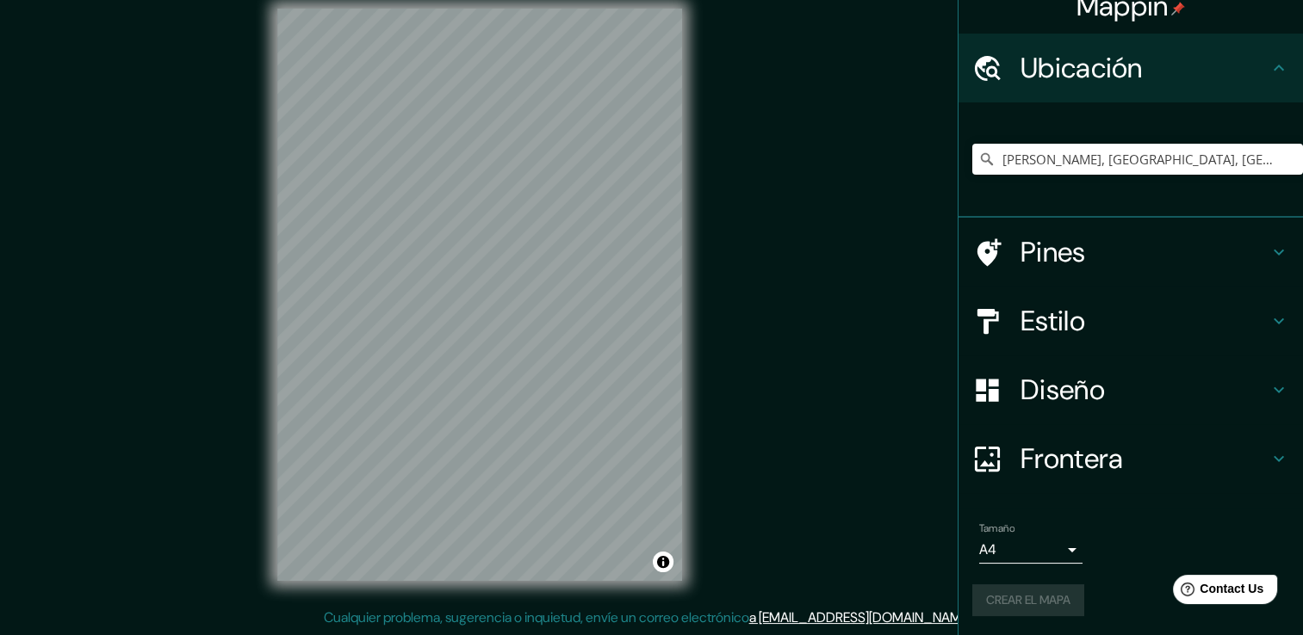
click at [1054, 542] on body "Mappin Ubicación Matías Romero Avendaño, Estado de Oaxaca, México Pines Estilo …" at bounding box center [651, 298] width 1303 height 635
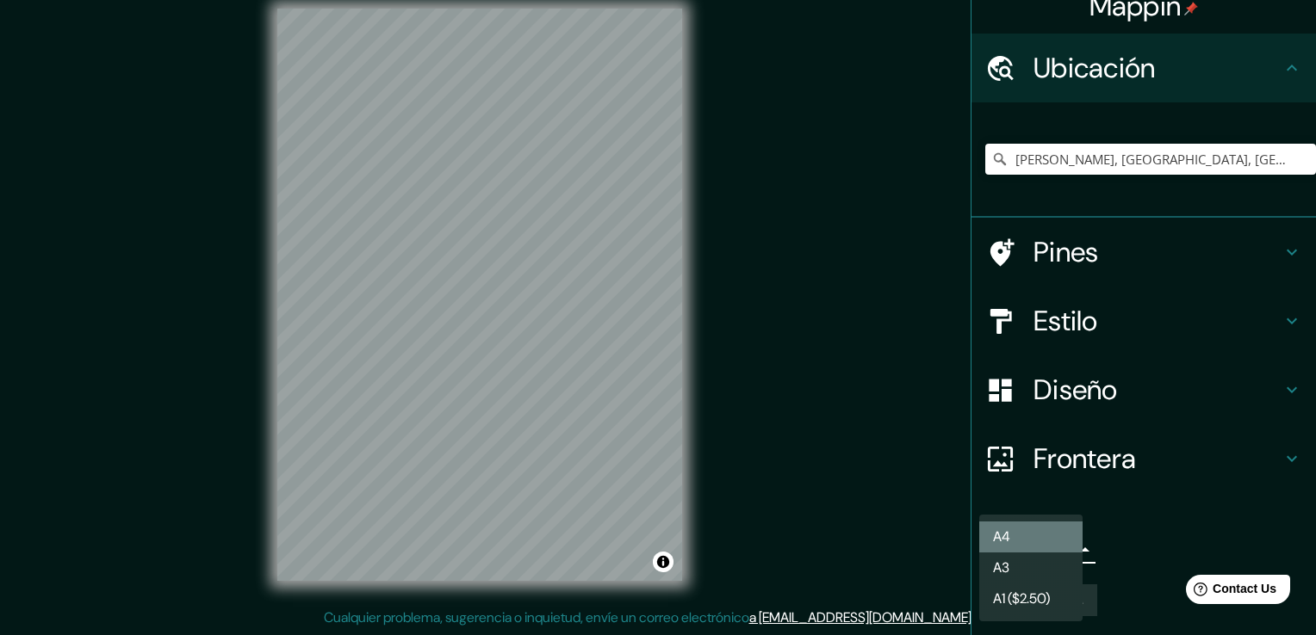
click at [1050, 549] on li "A4" at bounding box center [1030, 537] width 103 height 31
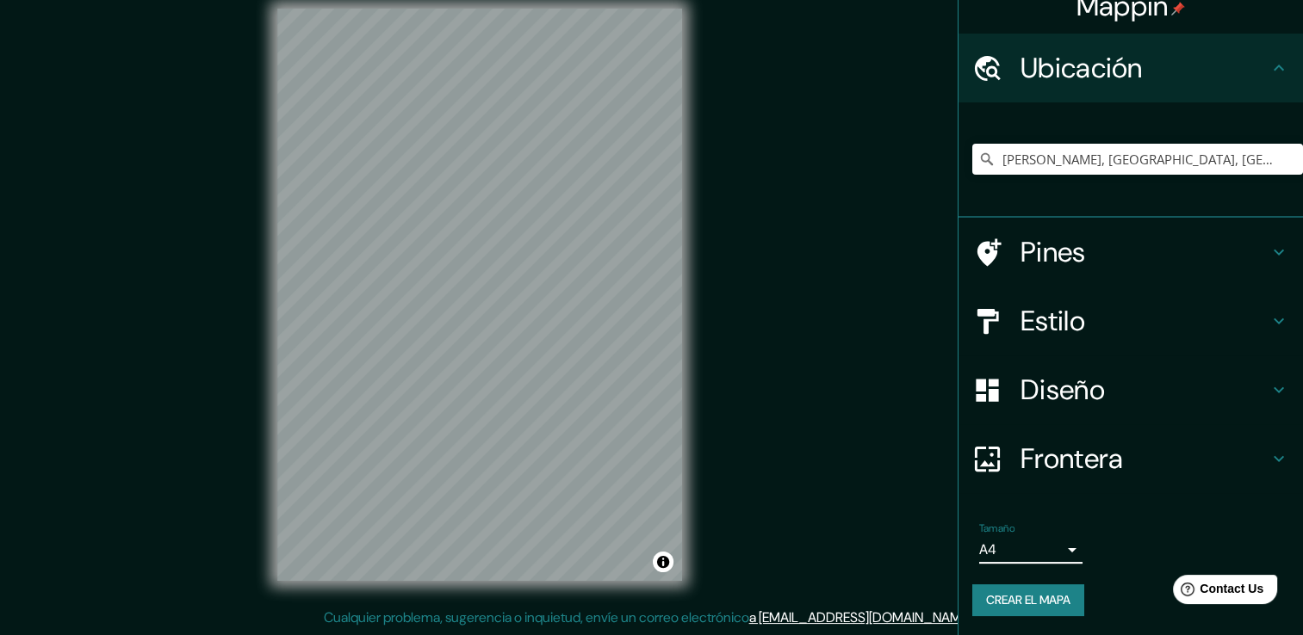
click at [1046, 606] on font "Crear el mapa" at bounding box center [1028, 601] width 84 height 22
click at [1032, 75] on h4 "Ubicación" at bounding box center [1144, 68] width 248 height 34
click at [1020, 257] on h4 "Pines" at bounding box center [1144, 252] width 248 height 34
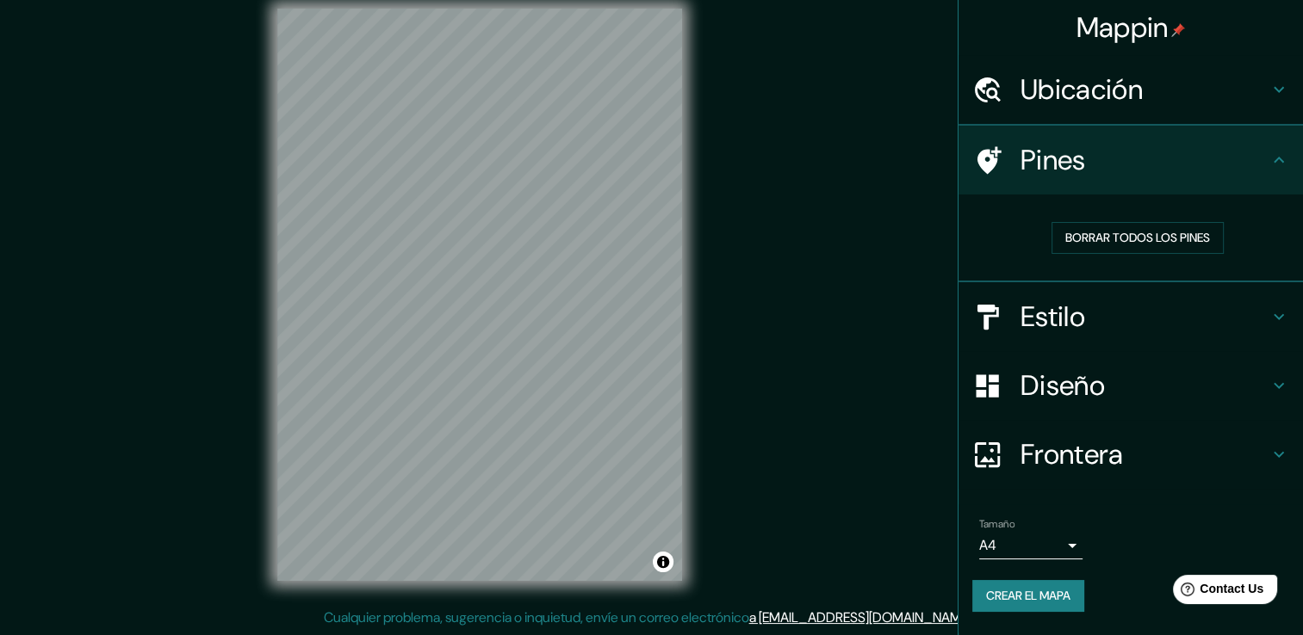
scroll to position [0, 0]
click at [1014, 317] on div at bounding box center [996, 317] width 48 height 30
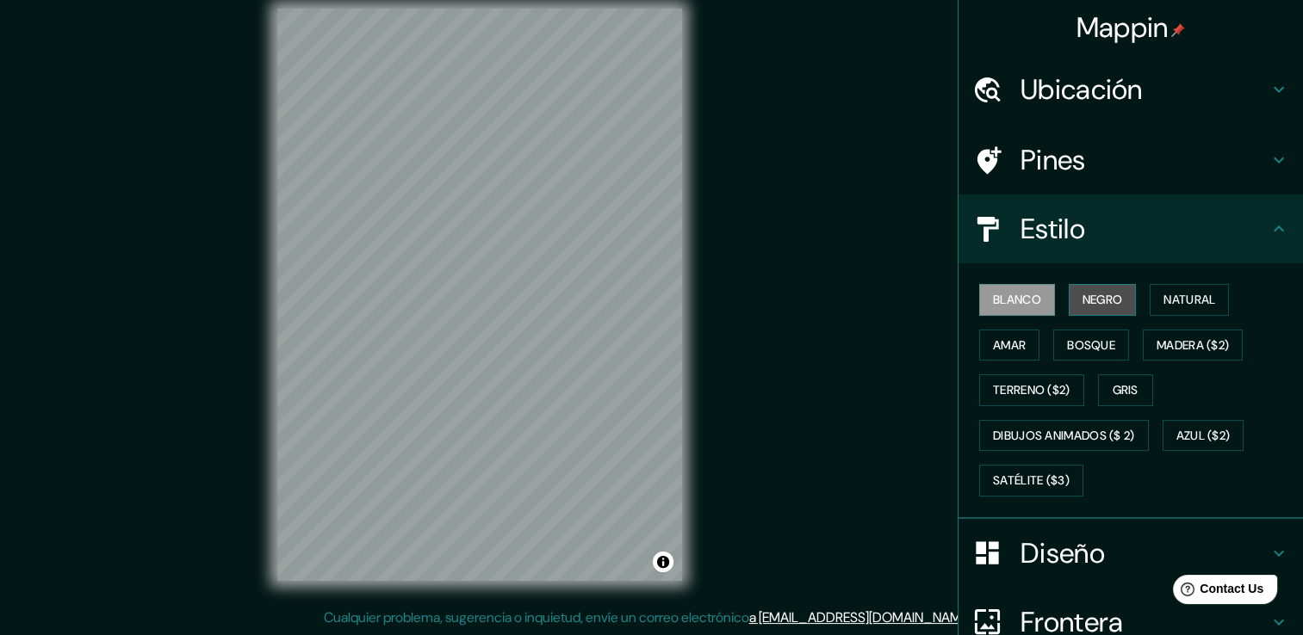
click at [1082, 301] on font "Negro" at bounding box center [1102, 300] width 40 height 22
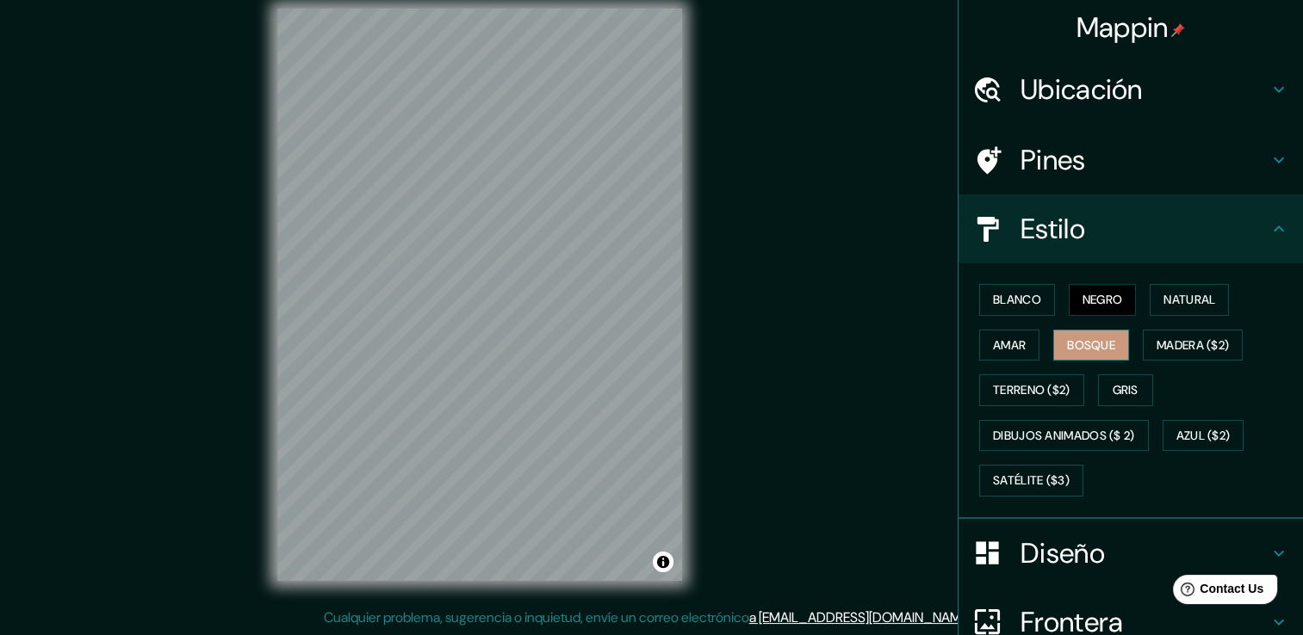
click at [1071, 339] on font "Bosque" at bounding box center [1091, 346] width 48 height 22
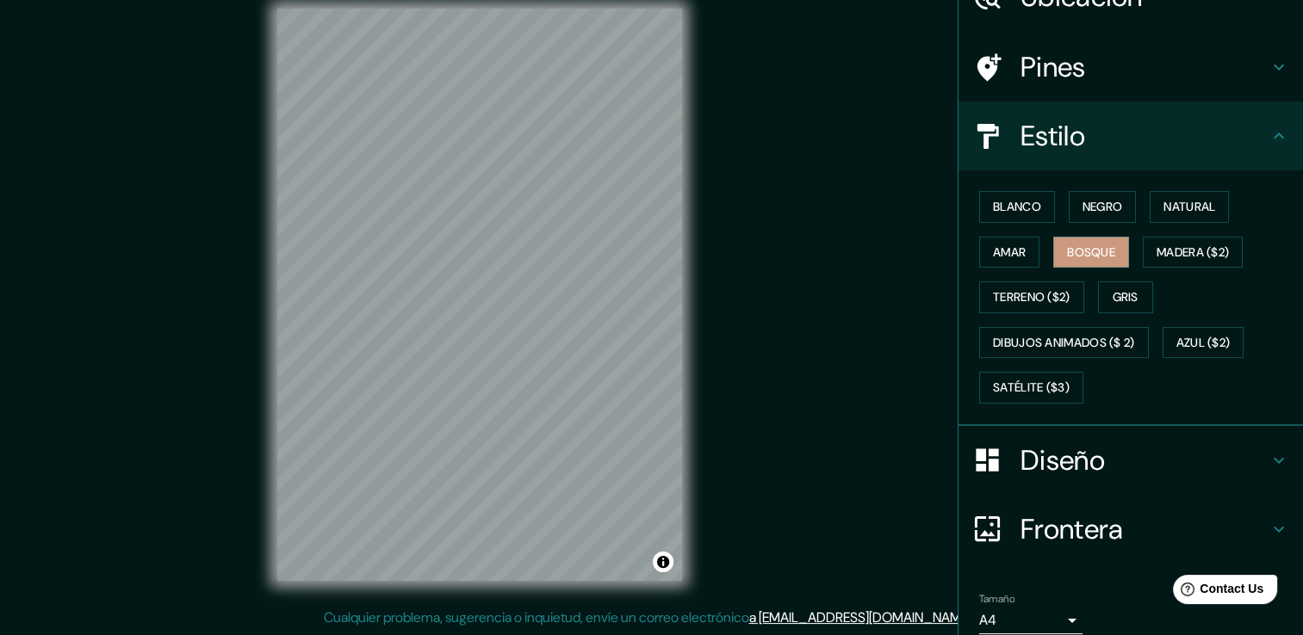
scroll to position [161, 0]
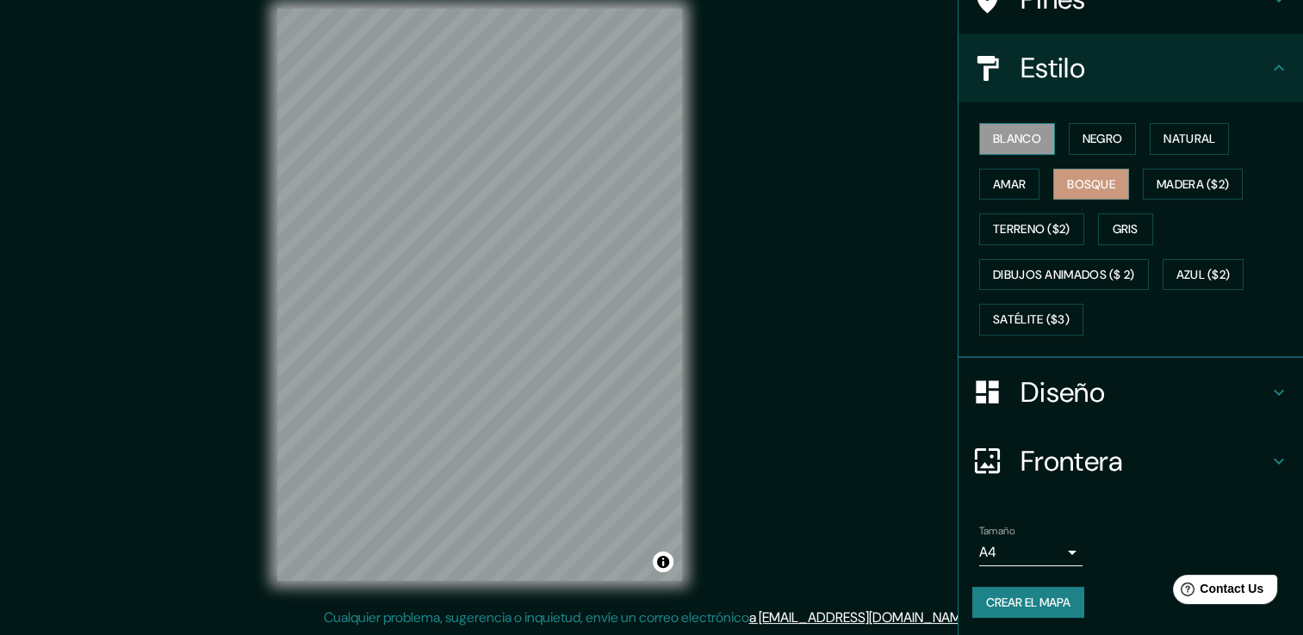
click at [1018, 132] on font "Blanco" at bounding box center [1017, 139] width 48 height 22
click at [1082, 135] on font "Negro" at bounding box center [1102, 139] width 40 height 22
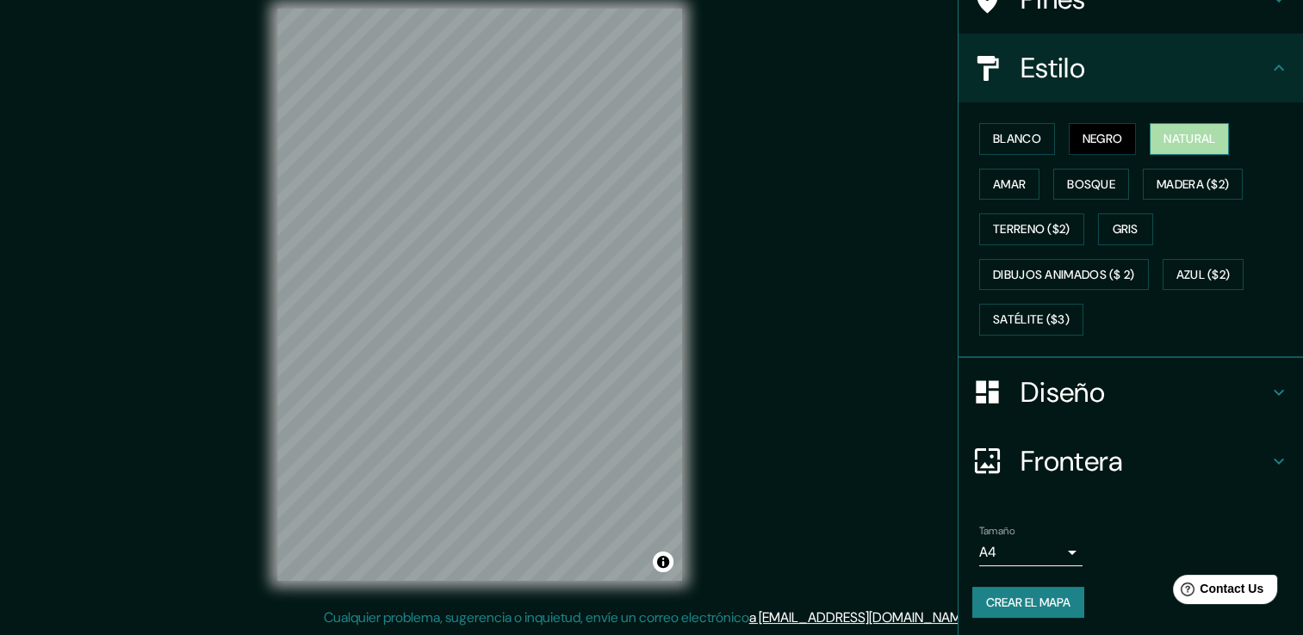
click at [1166, 146] on font "Natural" at bounding box center [1189, 139] width 52 height 22
click at [1075, 191] on font "Bosque" at bounding box center [1091, 185] width 48 height 22
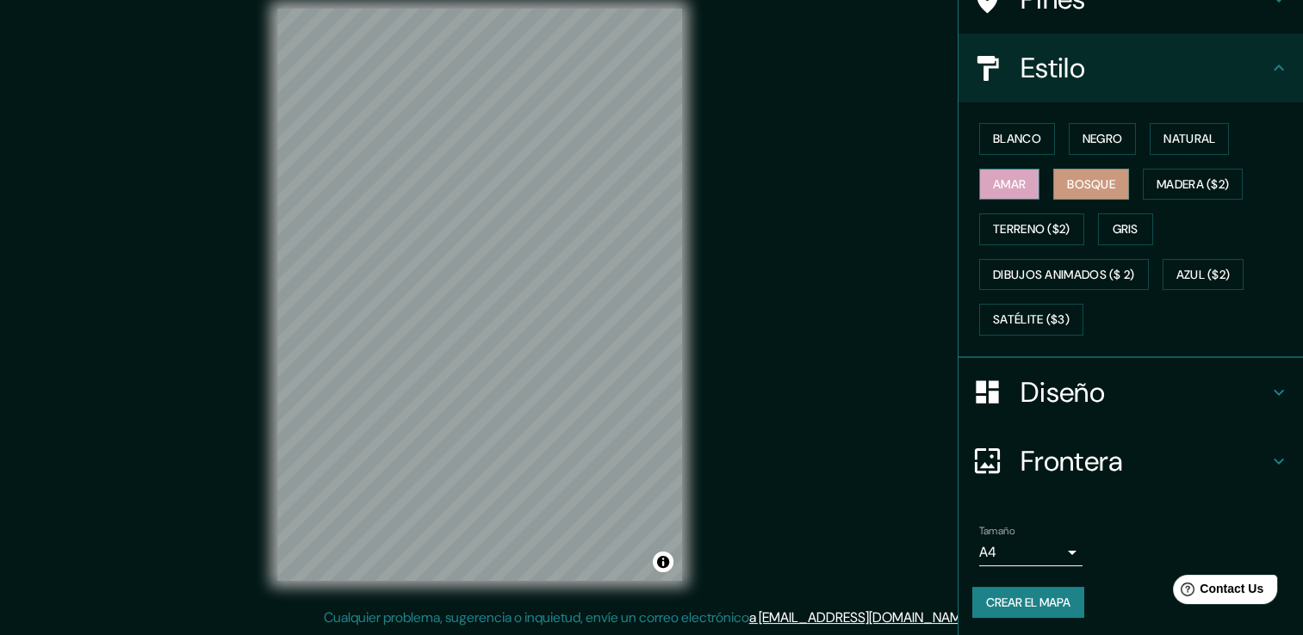
click at [998, 177] on font "Amar" at bounding box center [1009, 185] width 33 height 22
click at [1112, 220] on font "Gris" at bounding box center [1125, 230] width 26 height 22
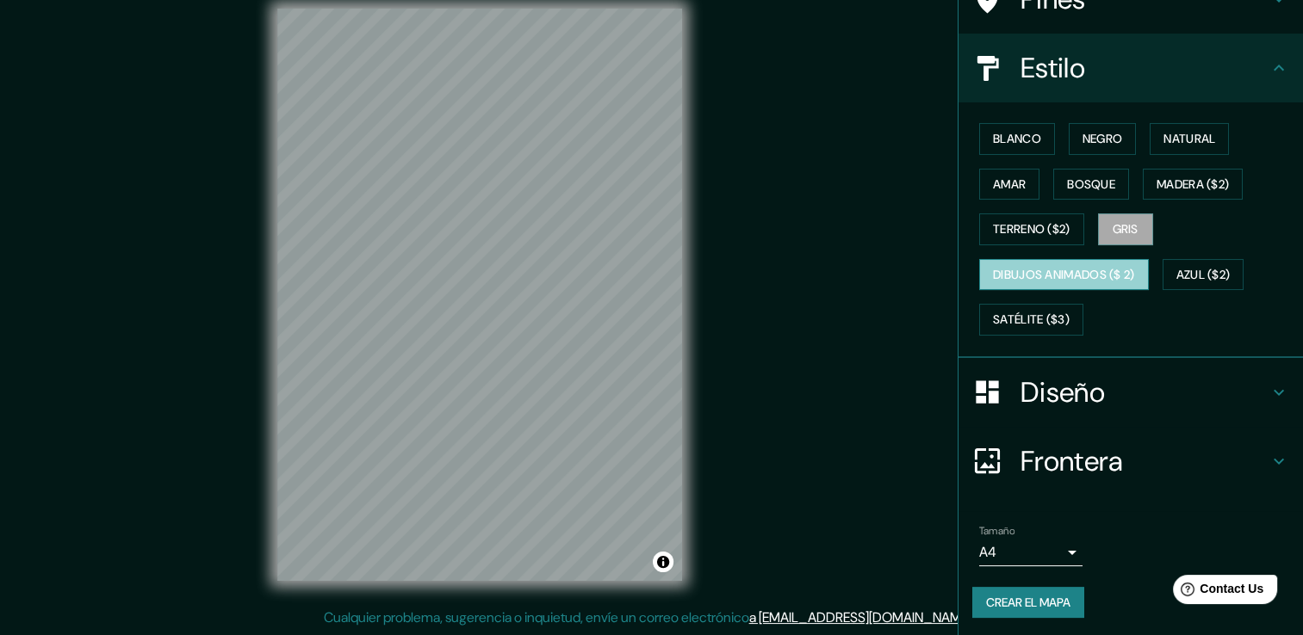
click at [1070, 270] on font "Dibujos animados ($ 2)" at bounding box center [1064, 275] width 142 height 22
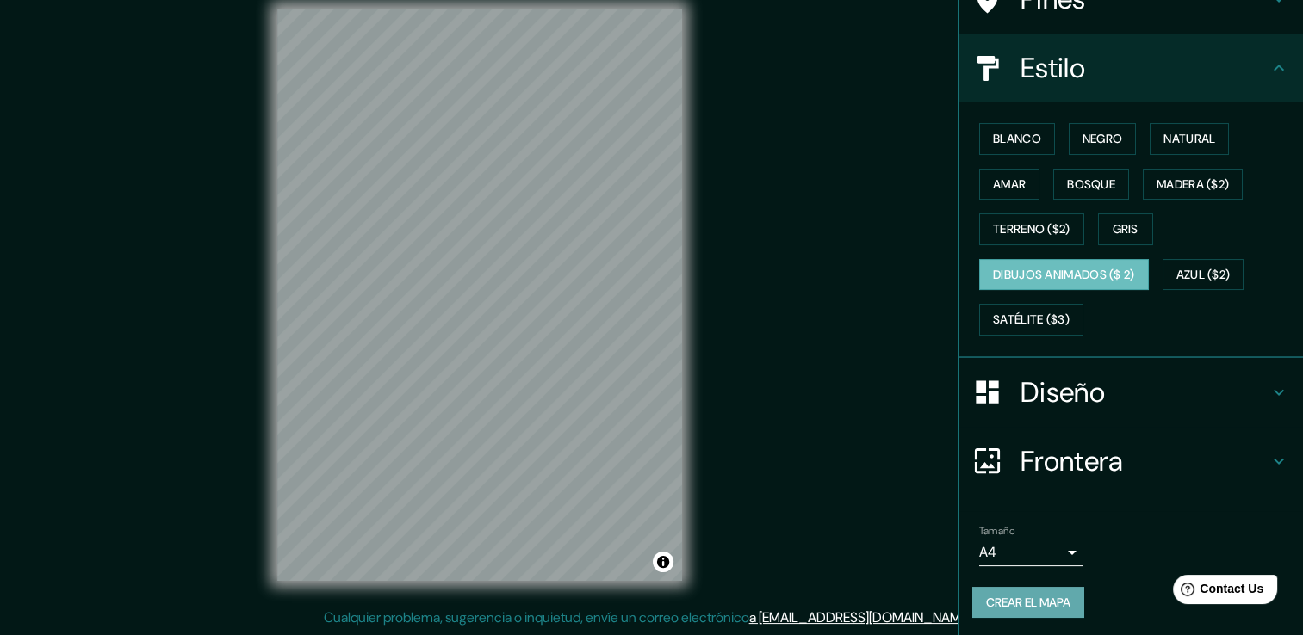
click at [1037, 597] on font "Crear el mapa" at bounding box center [1028, 603] width 84 height 22
click at [1174, 283] on button "Azul ($2)" at bounding box center [1203, 275] width 82 height 32
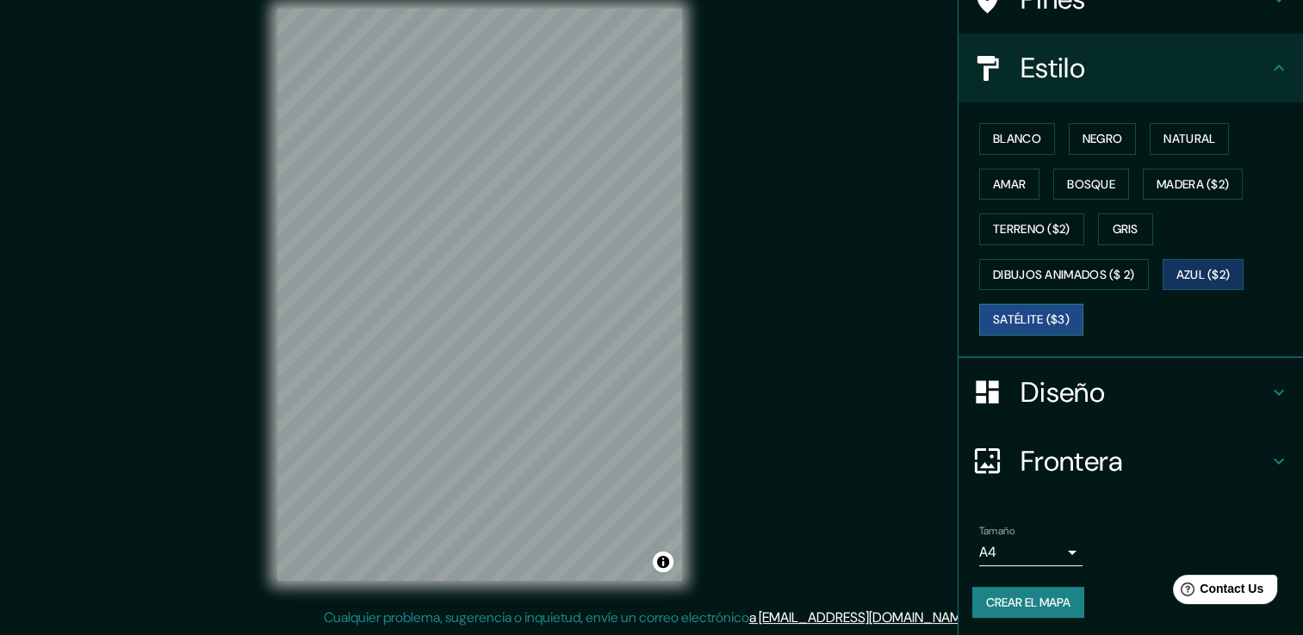
click at [1026, 326] on font "Satélite ($3)" at bounding box center [1031, 320] width 77 height 22
click at [993, 274] on font "Dibujos animados ($ 2)" at bounding box center [1064, 275] width 142 height 22
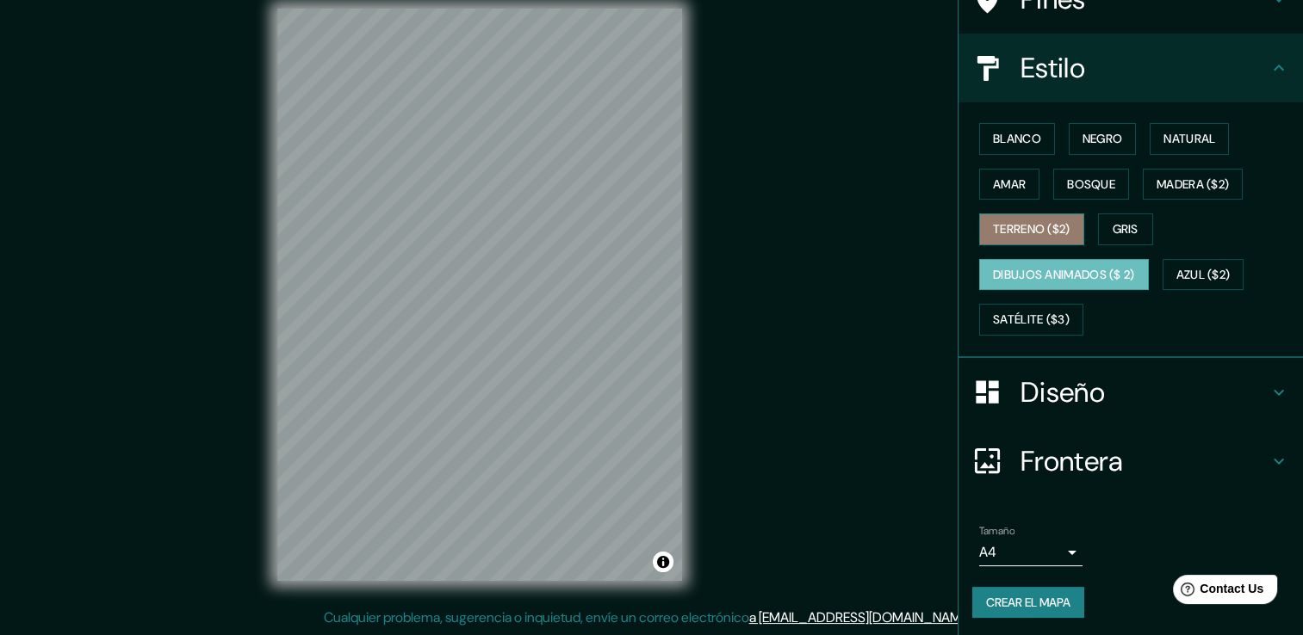
click at [994, 222] on font "Terreno ($2)" at bounding box center [1031, 230] width 77 height 22
click at [1024, 275] on font "Dibujos animados ($ 2)" at bounding box center [1064, 275] width 142 height 22
click at [1021, 220] on font "Terreno ($2)" at bounding box center [1031, 230] width 77 height 22
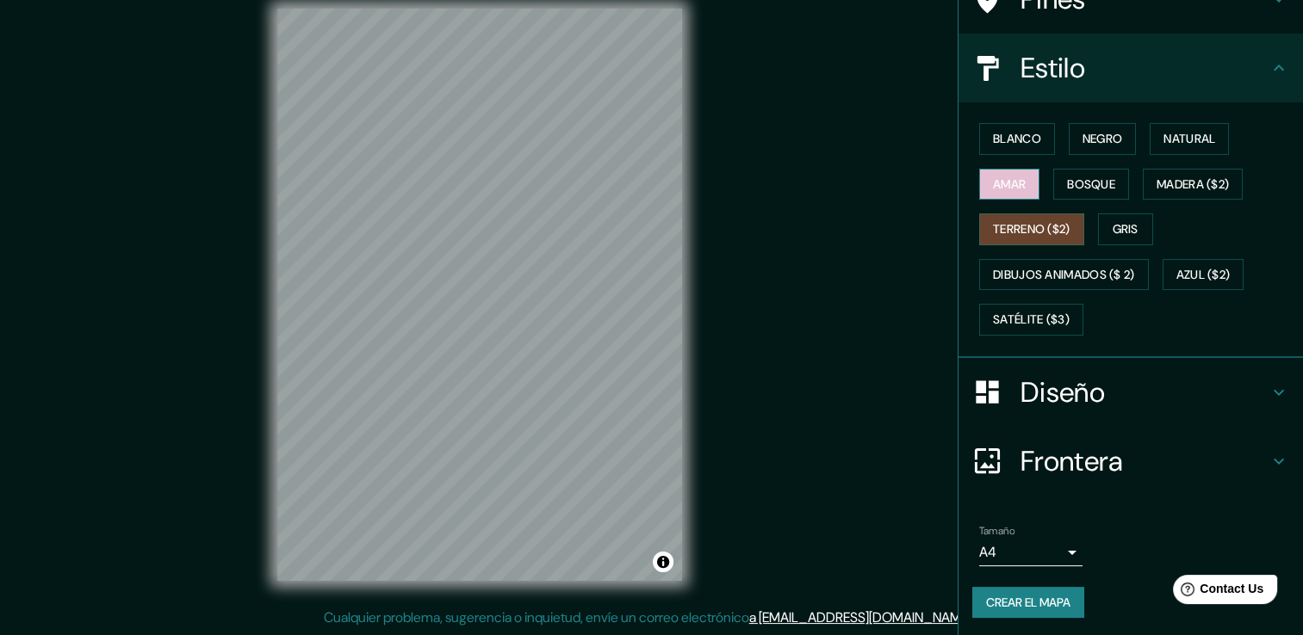
click at [1017, 191] on button "Amar" at bounding box center [1009, 185] width 60 height 32
click at [1053, 171] on button "Bosque" at bounding box center [1091, 185] width 76 height 32
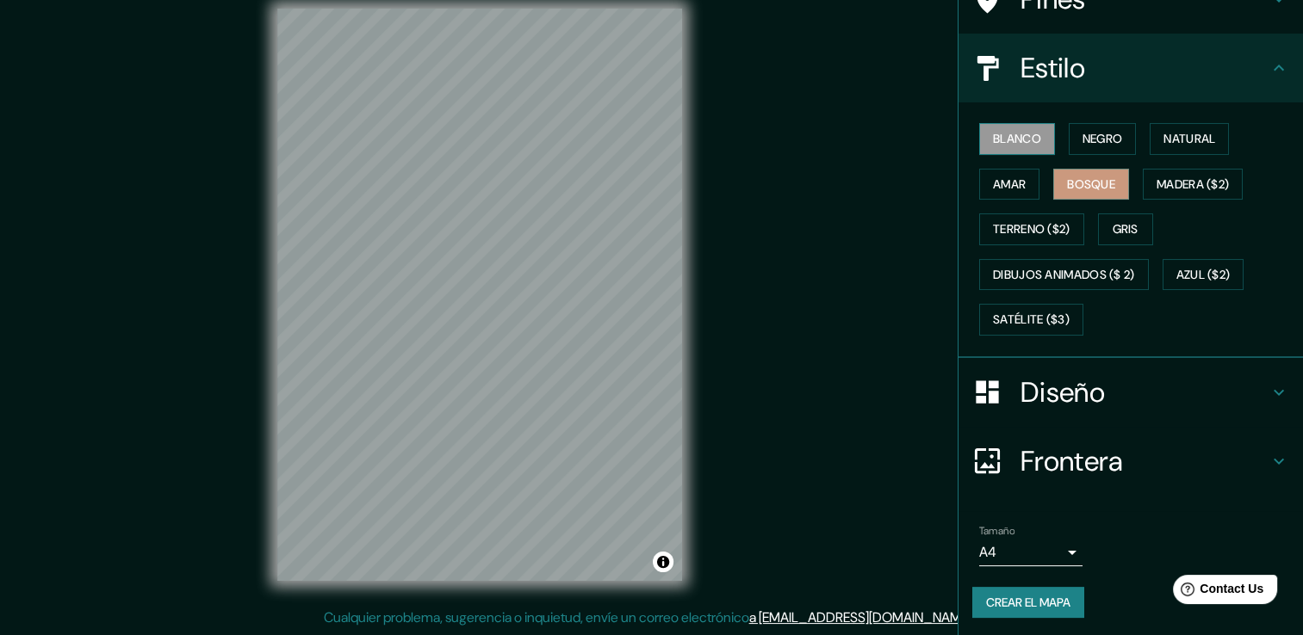
click at [1005, 144] on font "Blanco" at bounding box center [1017, 139] width 48 height 22
click at [1069, 133] on button "Negro" at bounding box center [1103, 139] width 68 height 32
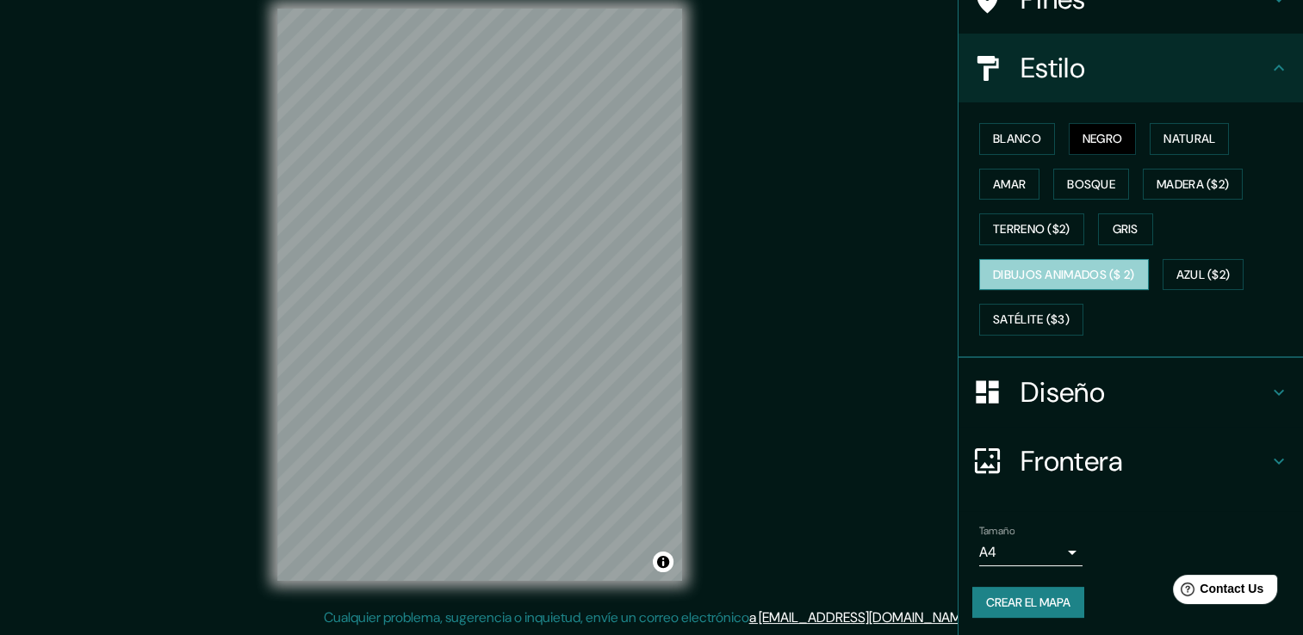
click at [1069, 283] on button "Dibujos animados ($ 2)" at bounding box center [1064, 275] width 170 height 32
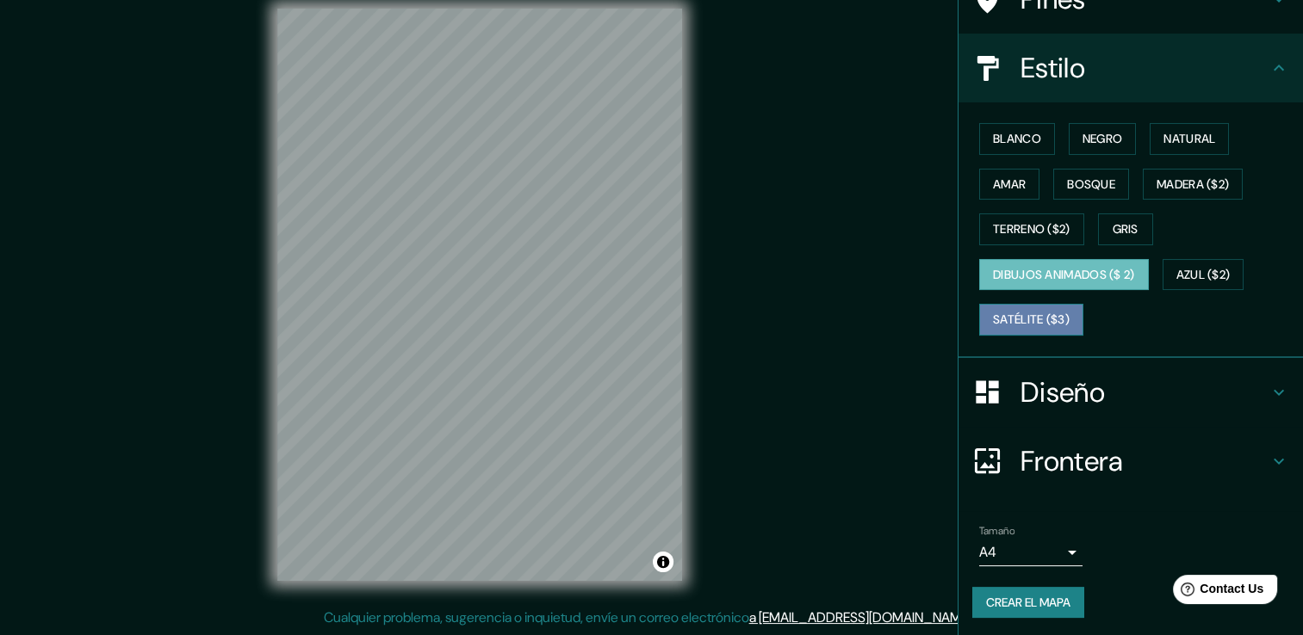
click at [1017, 317] on font "Satélite ($3)" at bounding box center [1031, 320] width 77 height 22
click at [1119, 280] on font "Dibujos animados ($ 2)" at bounding box center [1064, 275] width 142 height 22
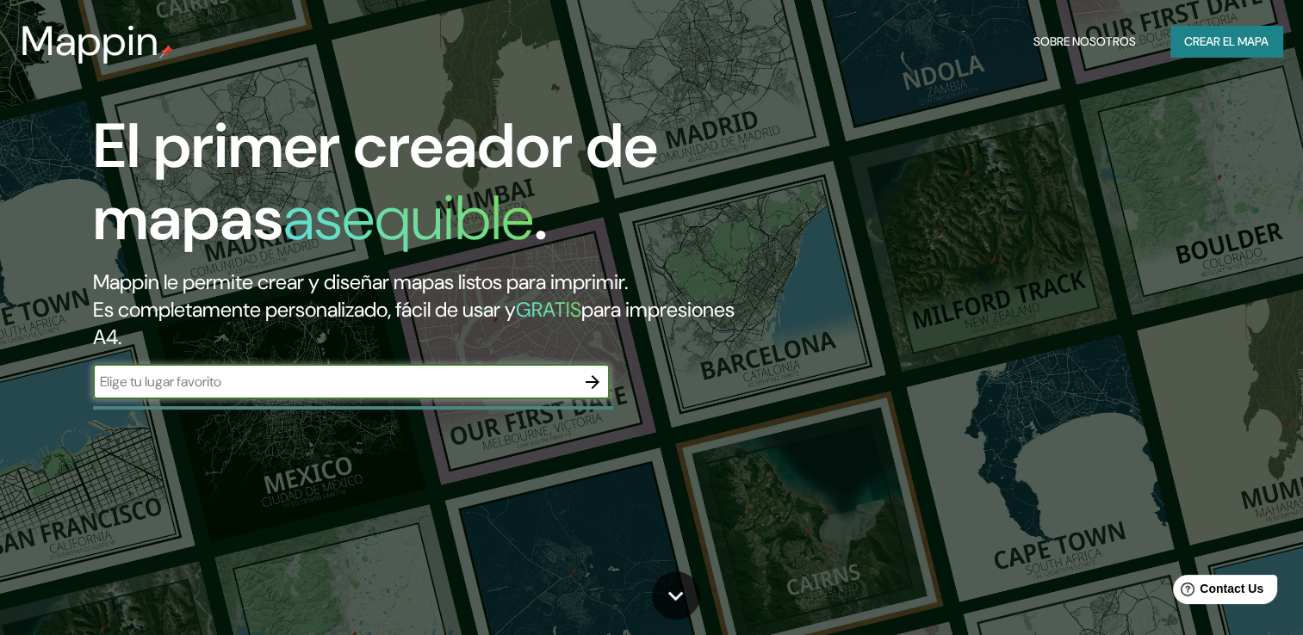
click at [421, 372] on input "text" at bounding box center [334, 382] width 482 height 20
type input "[PERSON_NAME] oaxaca"
click at [588, 381] on icon "button" at bounding box center [592, 382] width 21 height 21
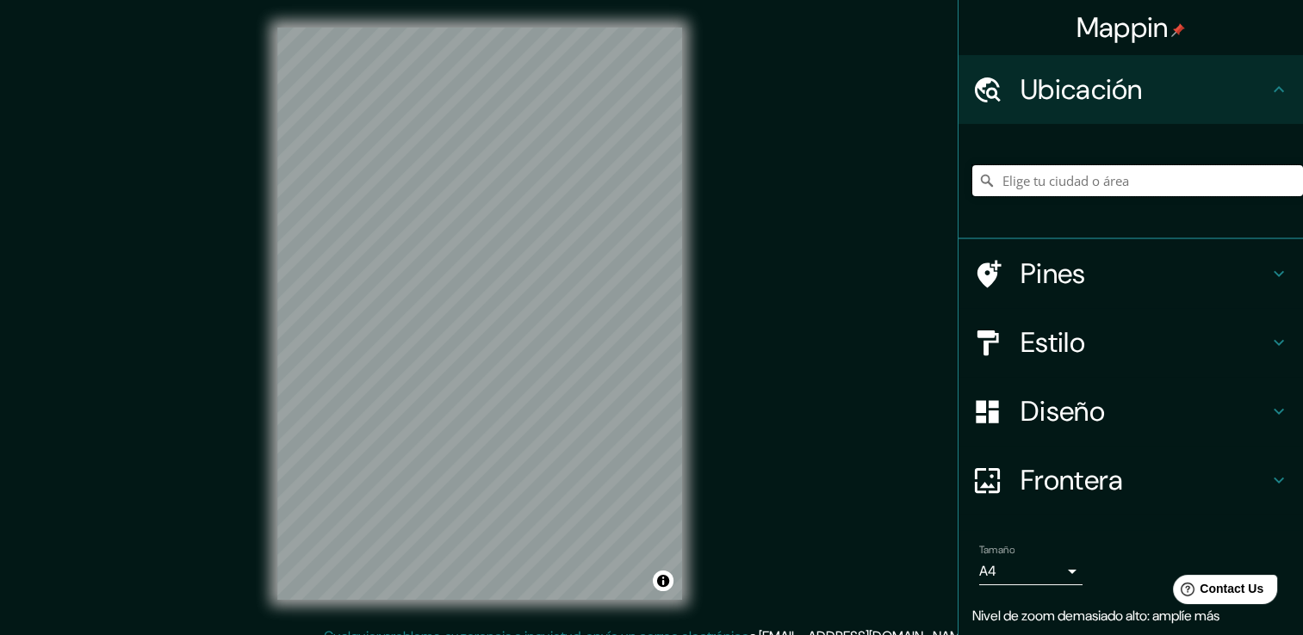
click at [1033, 184] on input "Elige tu ciudad o área" at bounding box center [1137, 180] width 331 height 31
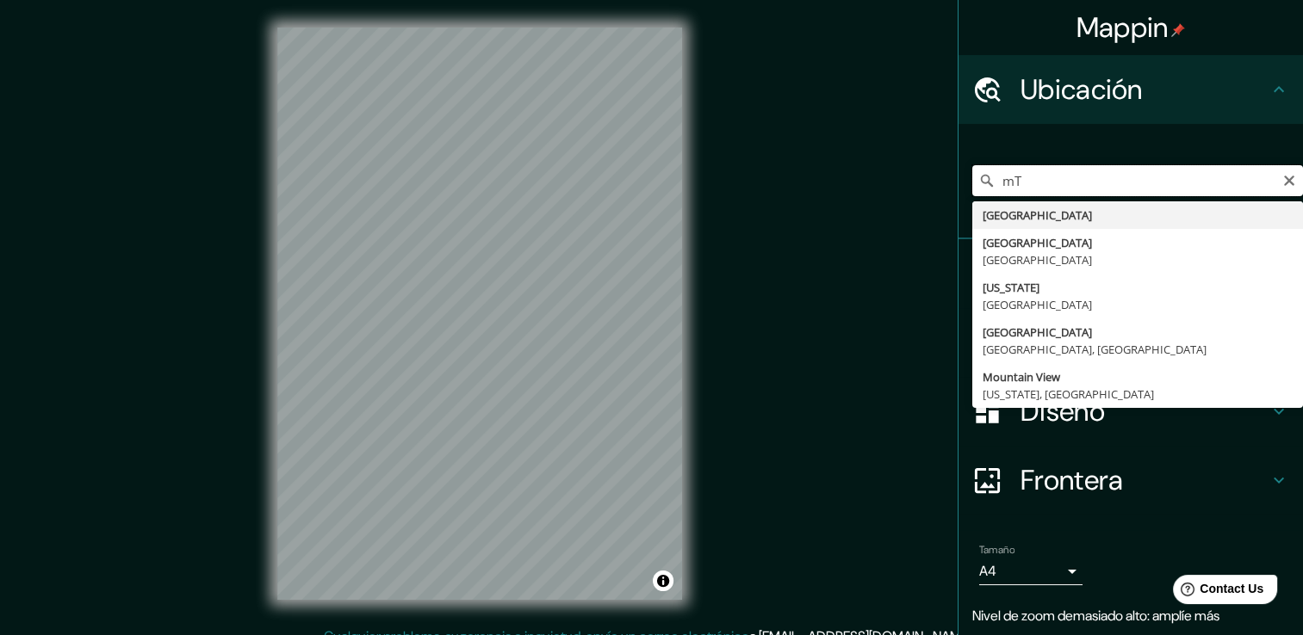
type input "m"
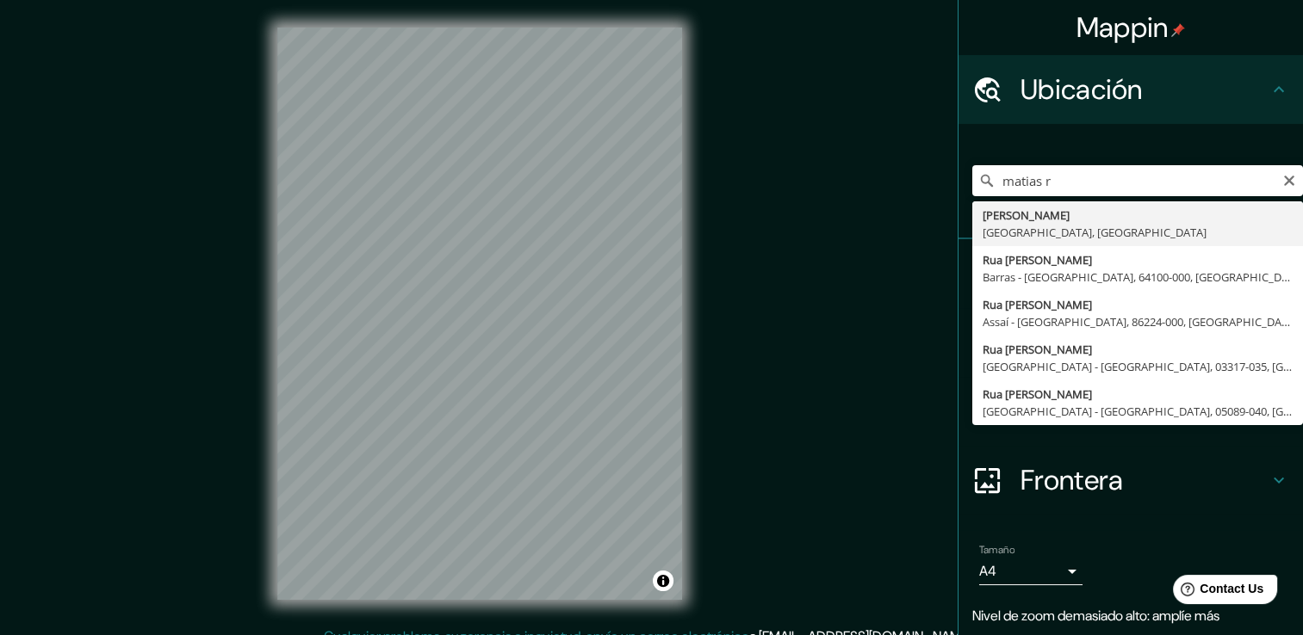
type input "[PERSON_NAME], [GEOGRAPHIC_DATA], [GEOGRAPHIC_DATA]"
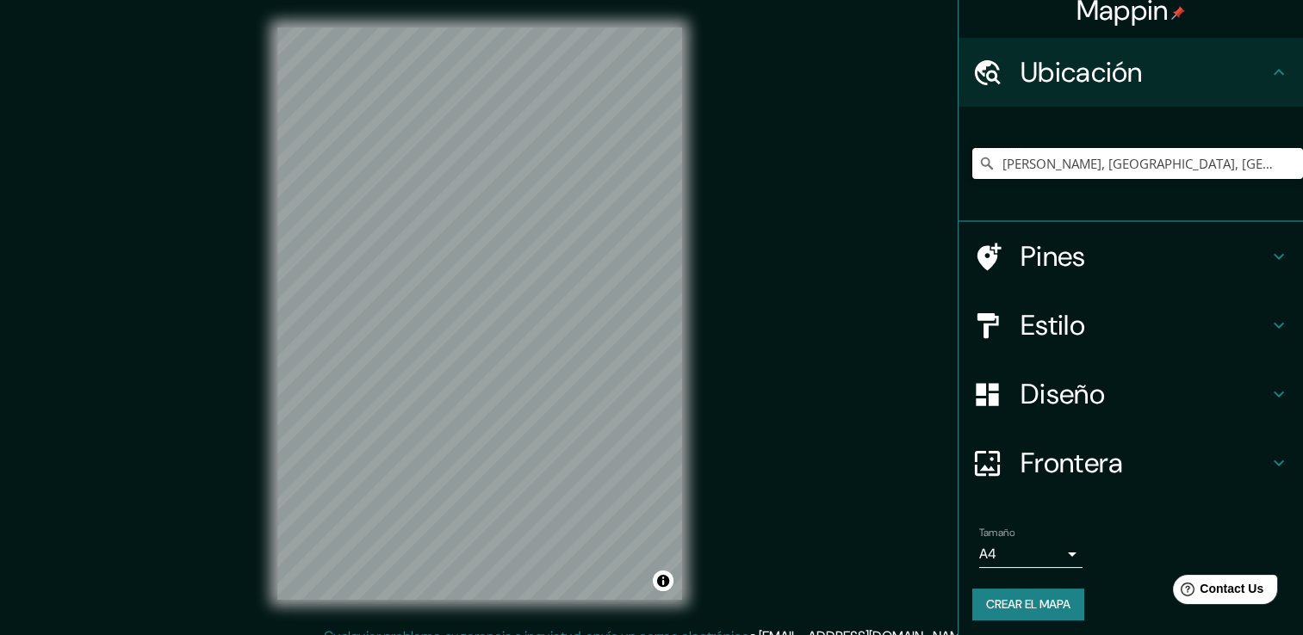
scroll to position [22, 0]
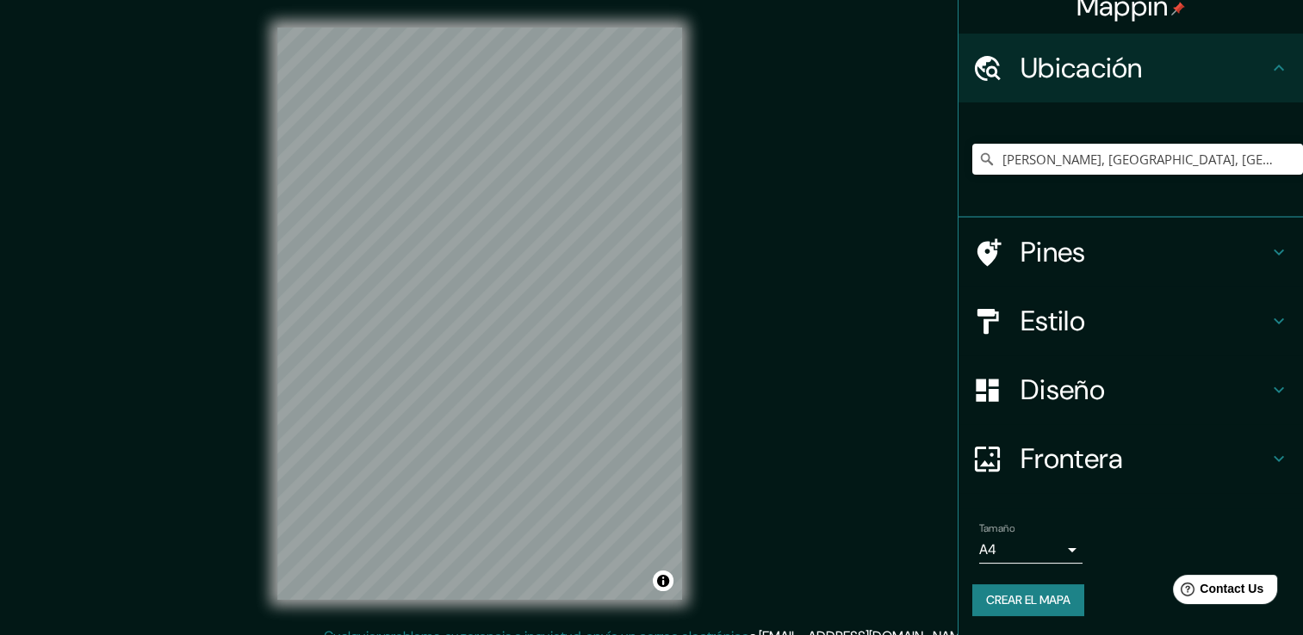
click at [1116, 397] on h4 "Diseño" at bounding box center [1144, 390] width 248 height 34
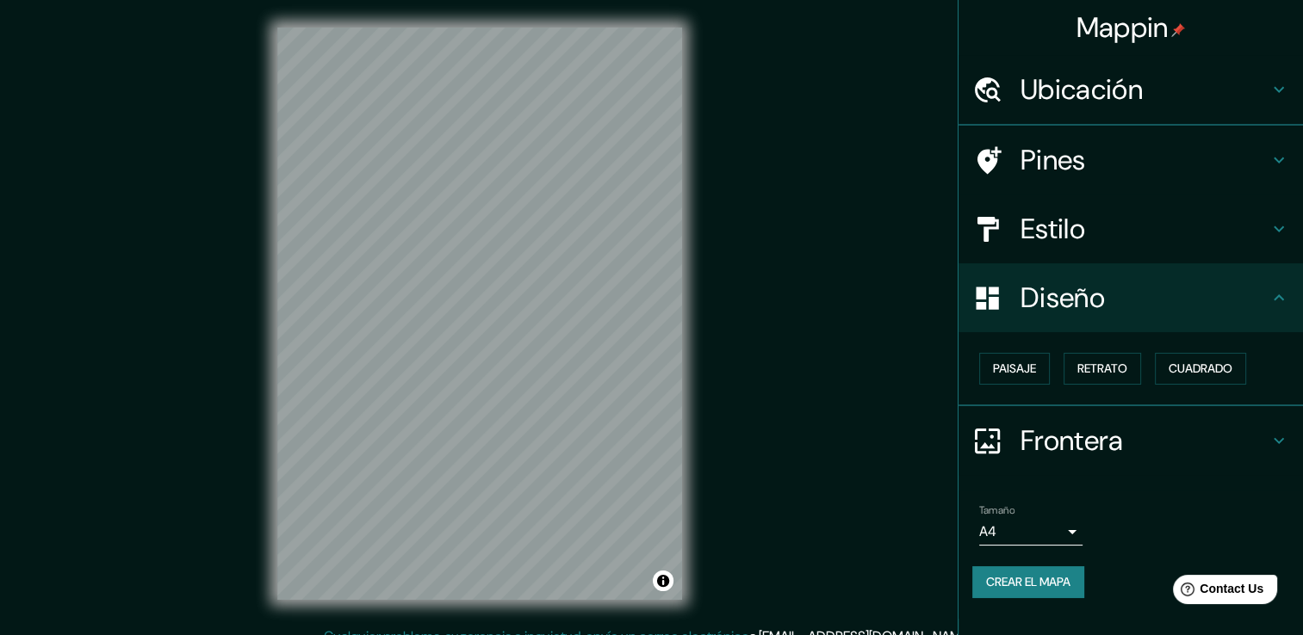
scroll to position [0, 0]
click at [1117, 372] on font "Retrato" at bounding box center [1102, 369] width 50 height 22
click at [1032, 374] on font "Paisaje" at bounding box center [1014, 369] width 43 height 22
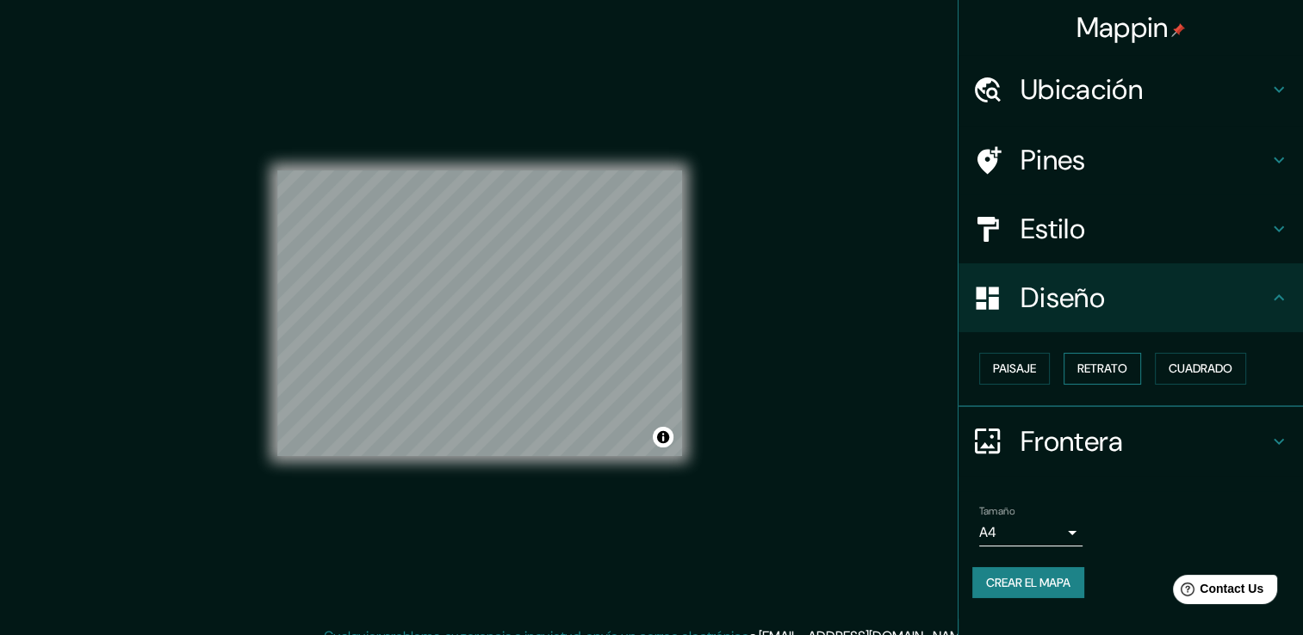
click at [1111, 367] on font "Retrato" at bounding box center [1102, 369] width 50 height 22
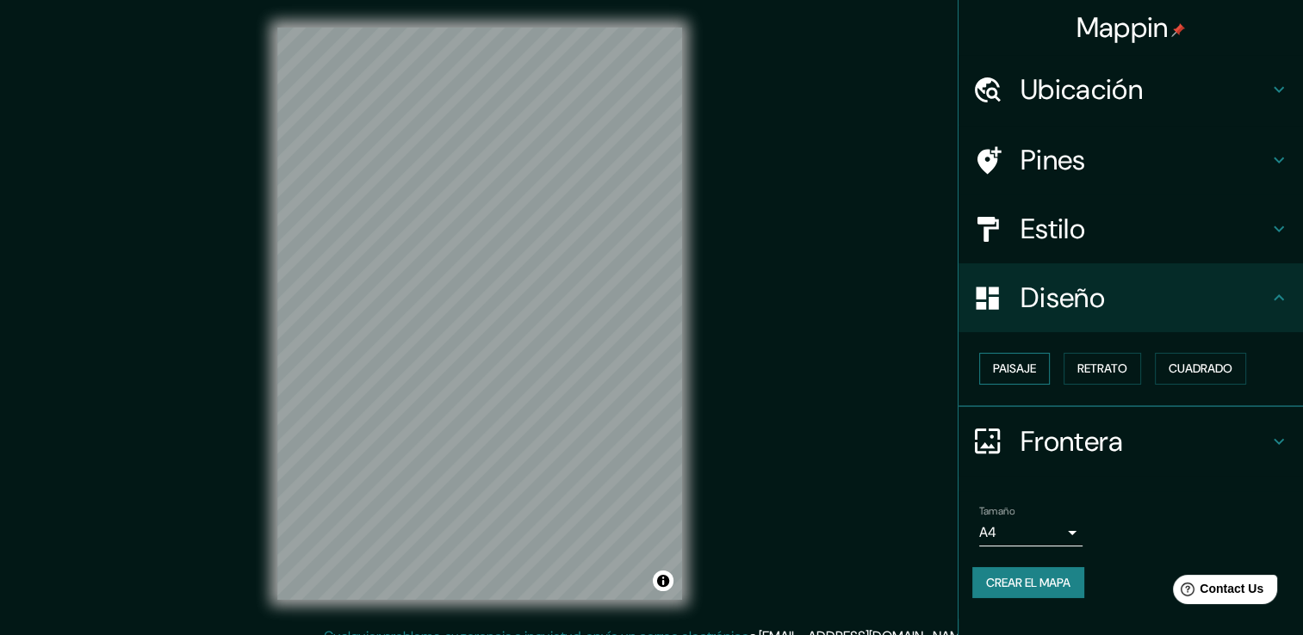
click at [1026, 379] on button "Paisaje" at bounding box center [1014, 369] width 71 height 32
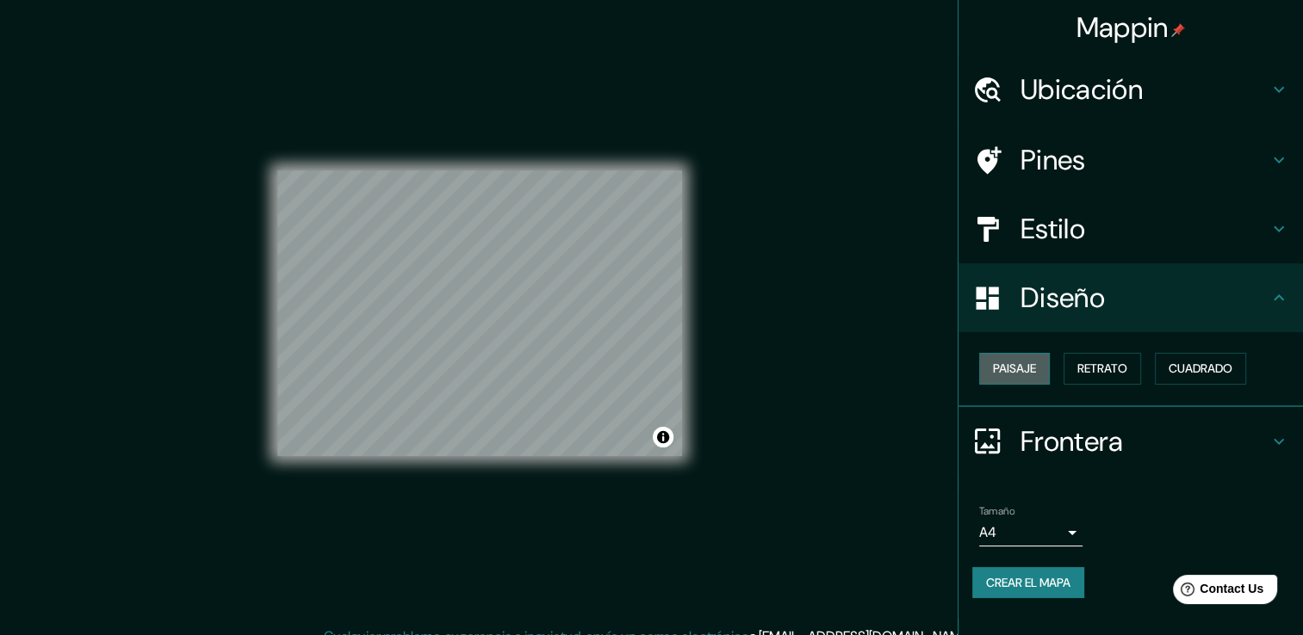
click at [1014, 375] on font "Paisaje" at bounding box center [1014, 369] width 43 height 22
drag, startPoint x: 1102, startPoint y: 222, endPoint x: 1095, endPoint y: 236, distance: 15.4
click at [1100, 223] on h4 "Estilo" at bounding box center [1144, 229] width 248 height 34
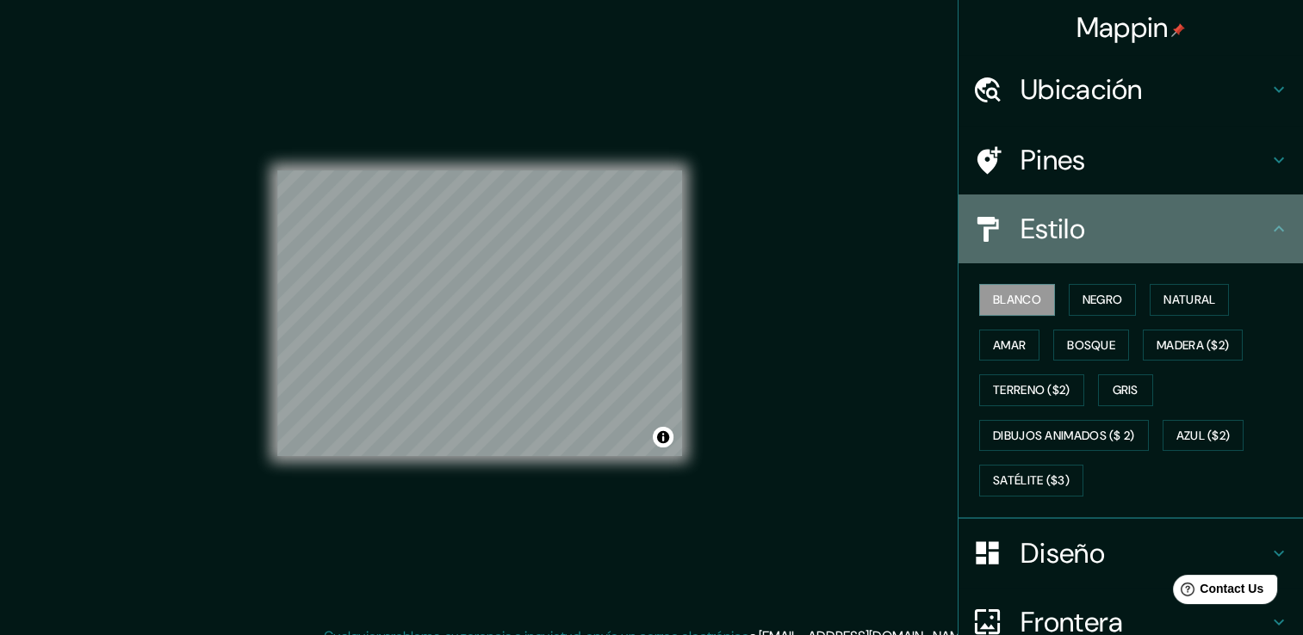
click at [1087, 239] on h4 "Estilo" at bounding box center [1144, 229] width 248 height 34
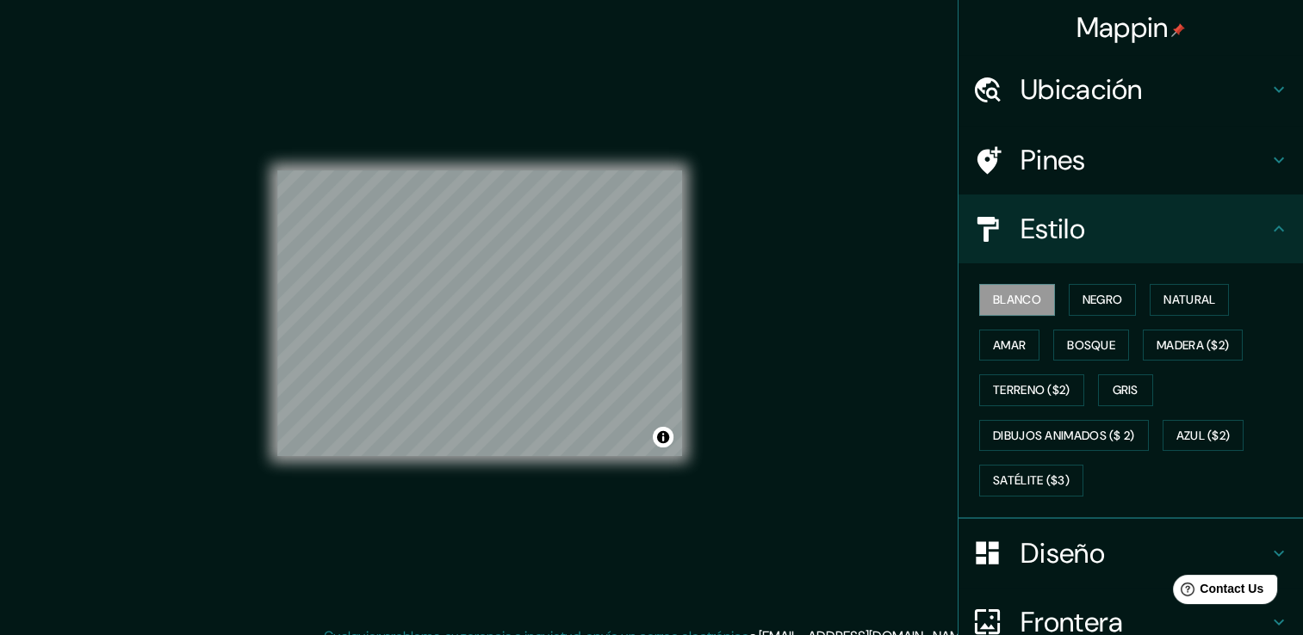
click at [1068, 566] on h4 "Diseño" at bounding box center [1144, 553] width 248 height 34
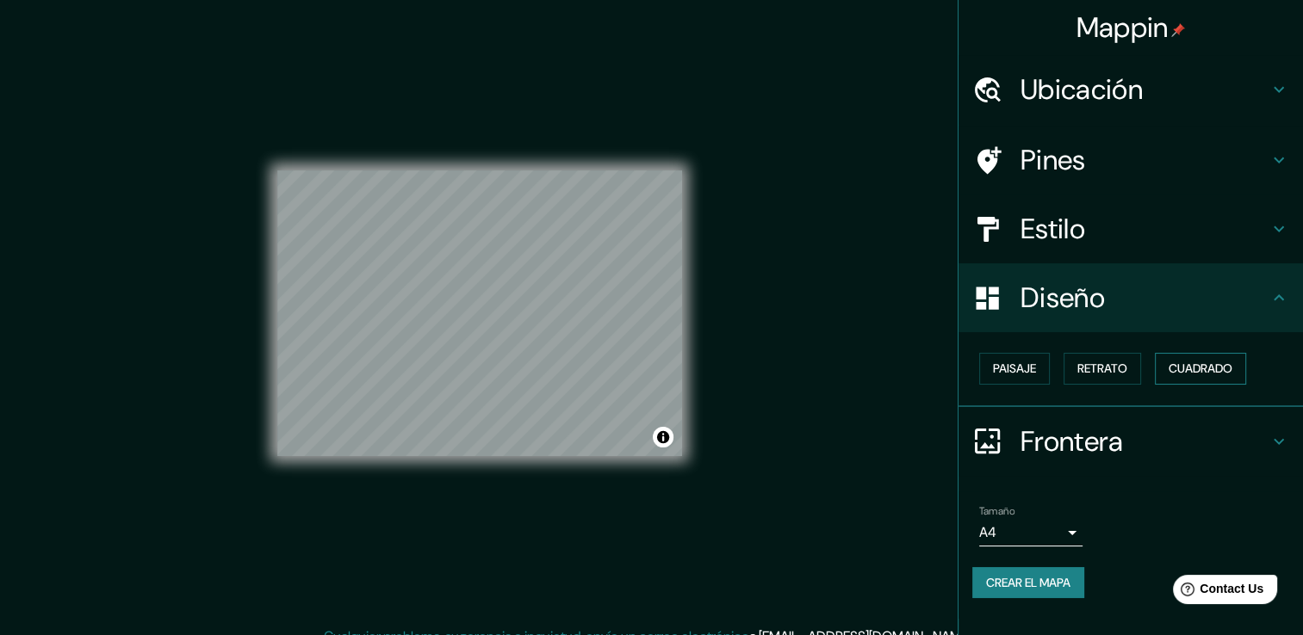
click at [1188, 360] on font "Cuadrado" at bounding box center [1200, 369] width 64 height 22
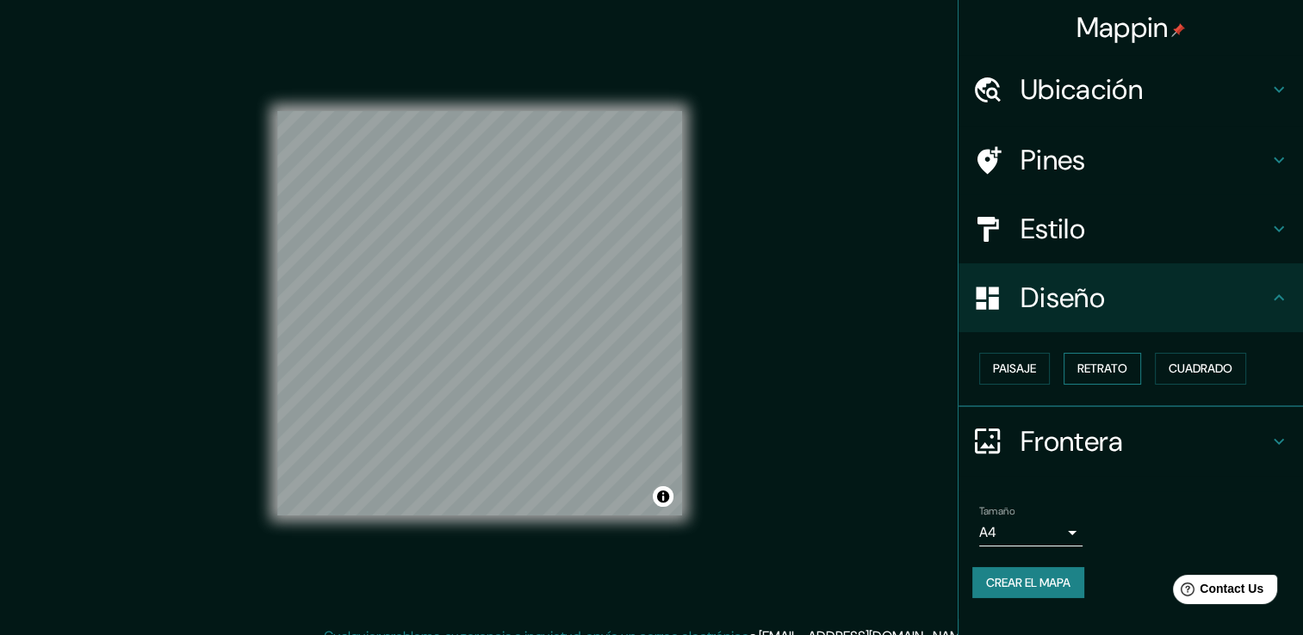
click at [1141, 361] on button "Retrato" at bounding box center [1101, 369] width 77 height 32
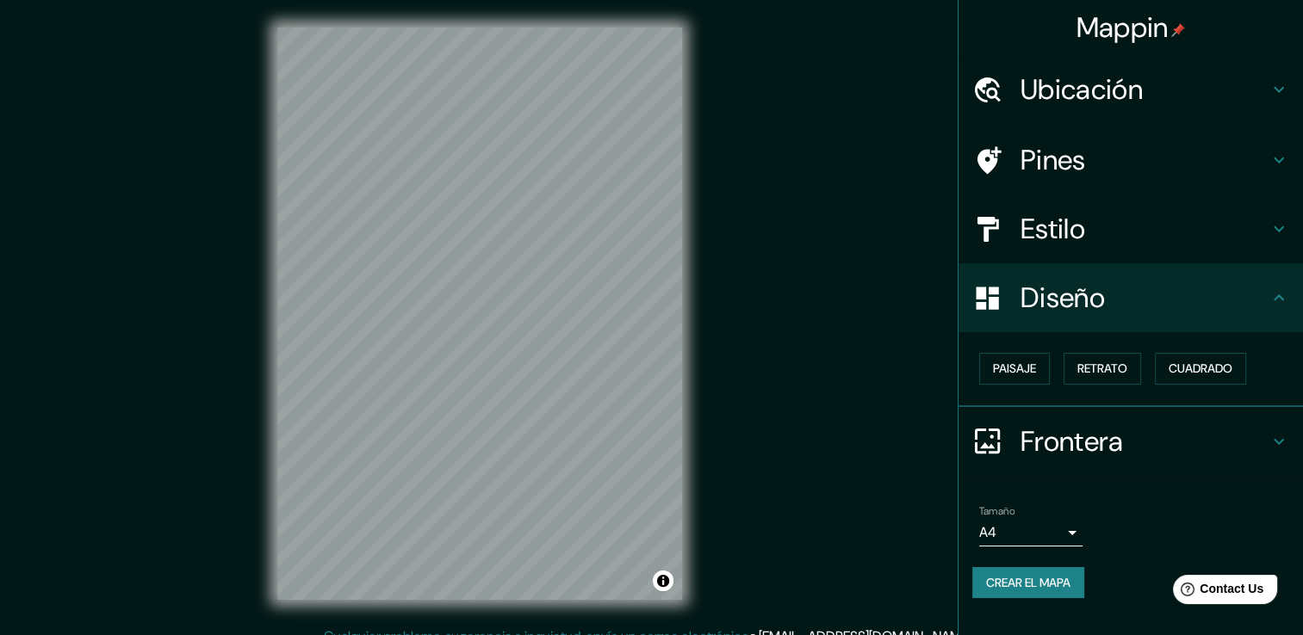
scroll to position [19, 0]
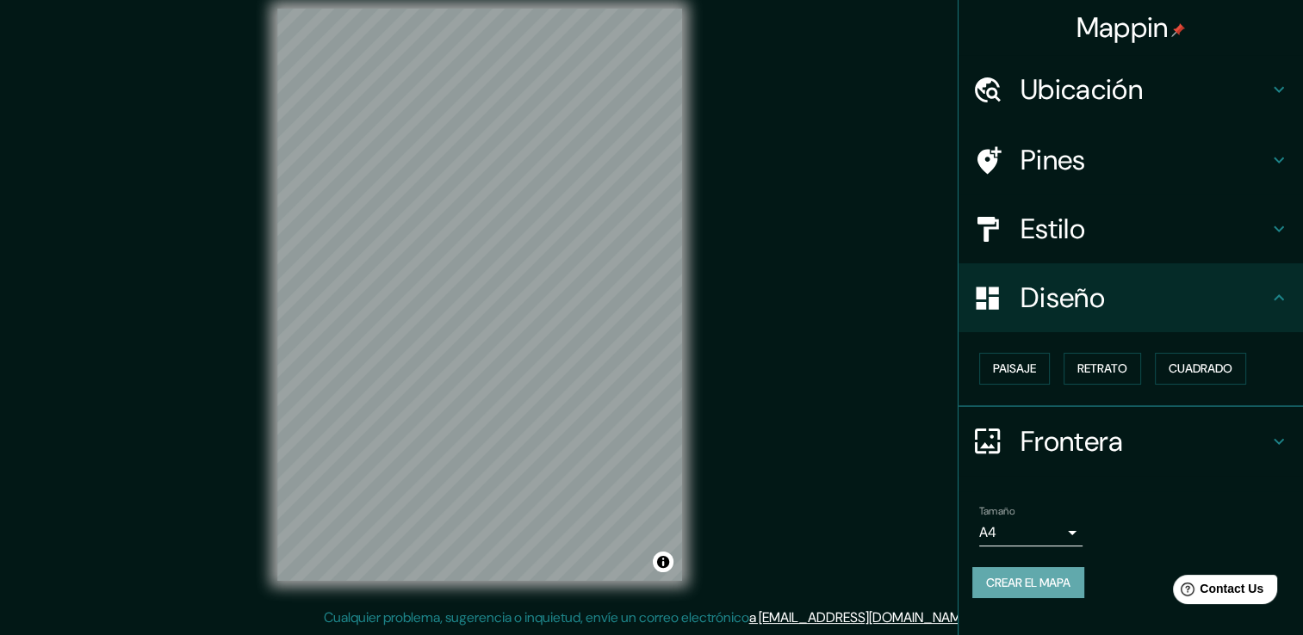
click at [1054, 586] on font "Crear el mapa" at bounding box center [1028, 584] width 84 height 22
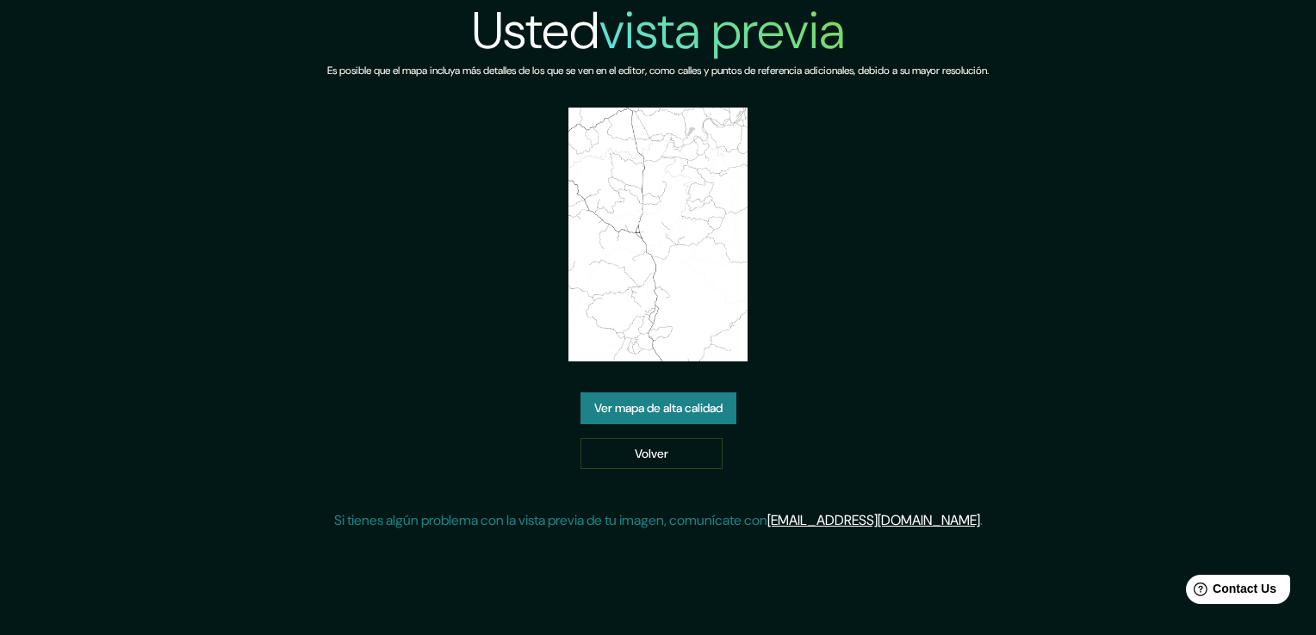
click at [675, 405] on link "Ver mapa de alta calidad" at bounding box center [658, 409] width 156 height 32
